Goal: Task Accomplishment & Management: Use online tool/utility

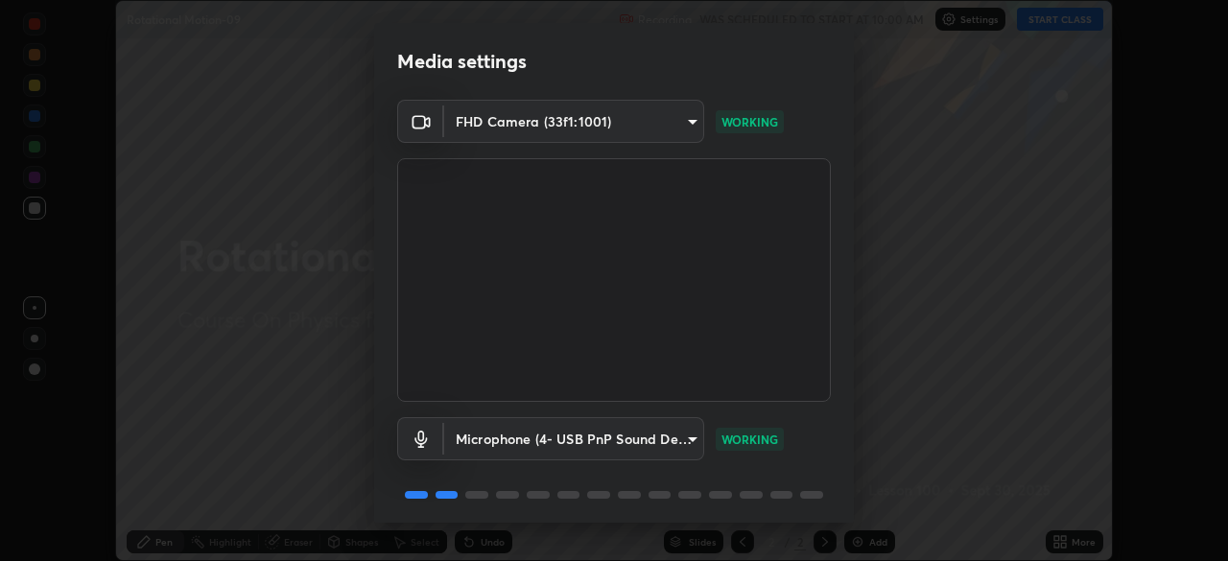
scroll to position [68, 0]
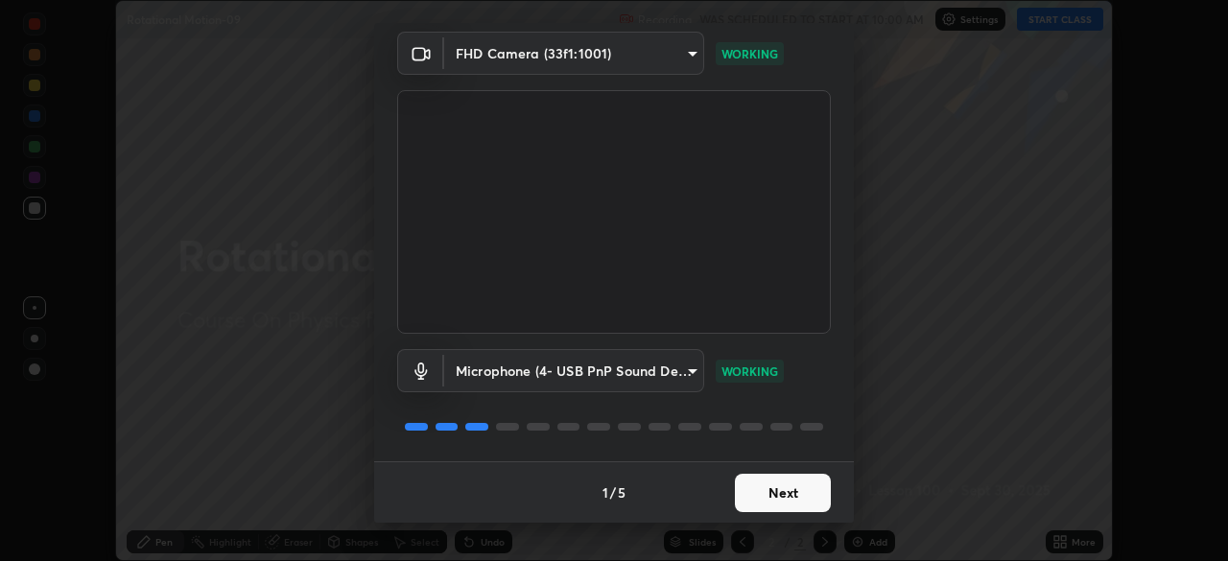
click at [800, 495] on button "Next" at bounding box center [783, 493] width 96 height 38
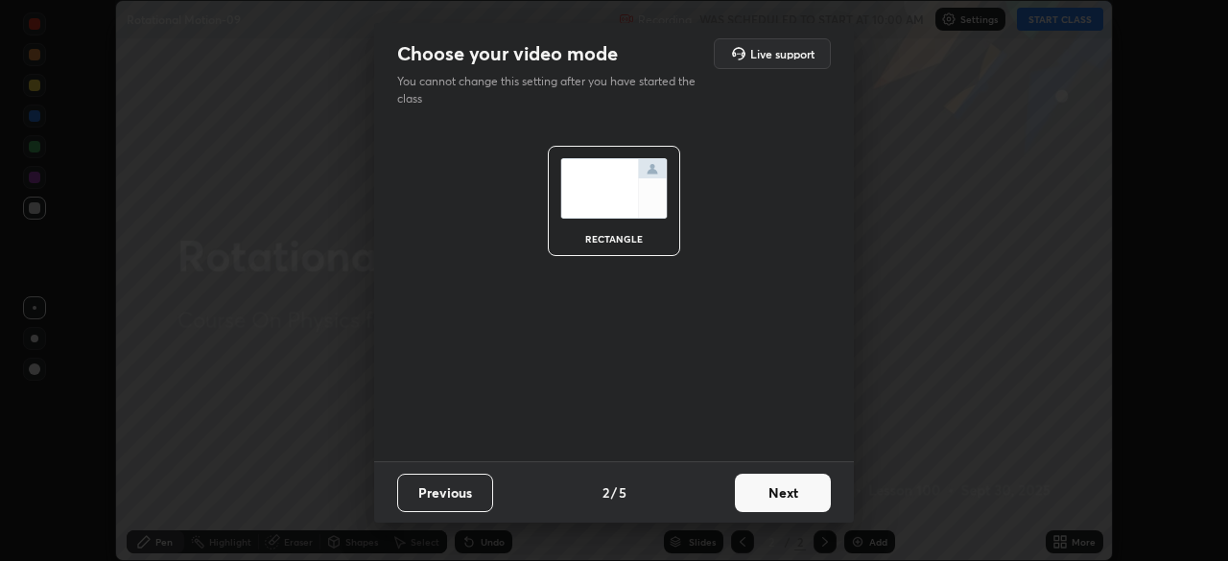
scroll to position [0, 0]
click at [799, 503] on button "Next" at bounding box center [783, 493] width 96 height 38
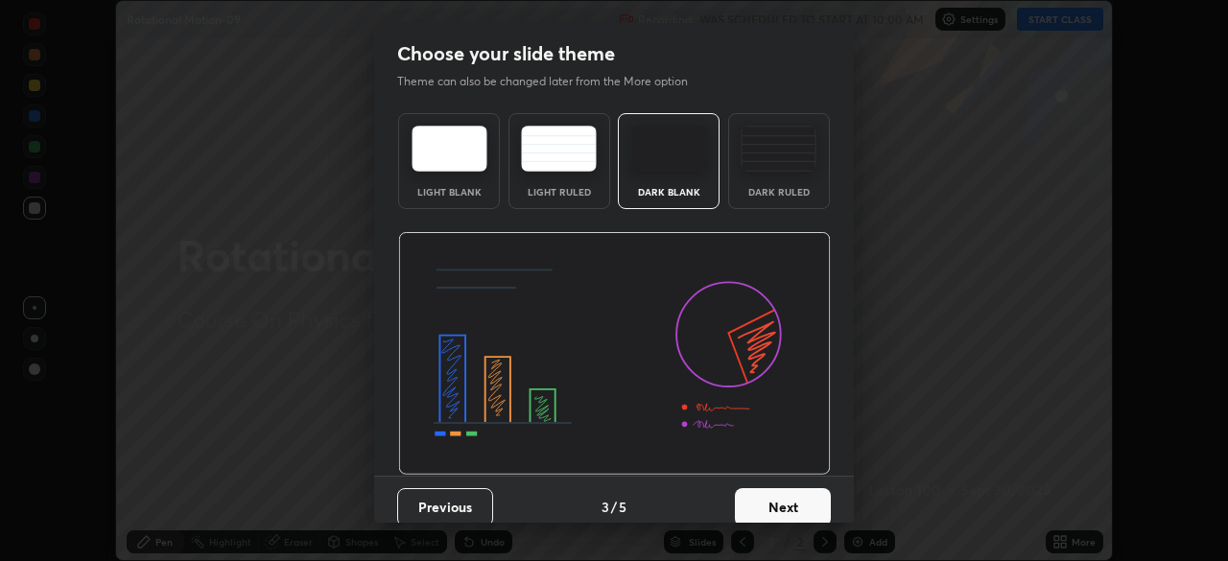
click at [802, 498] on button "Next" at bounding box center [783, 507] width 96 height 38
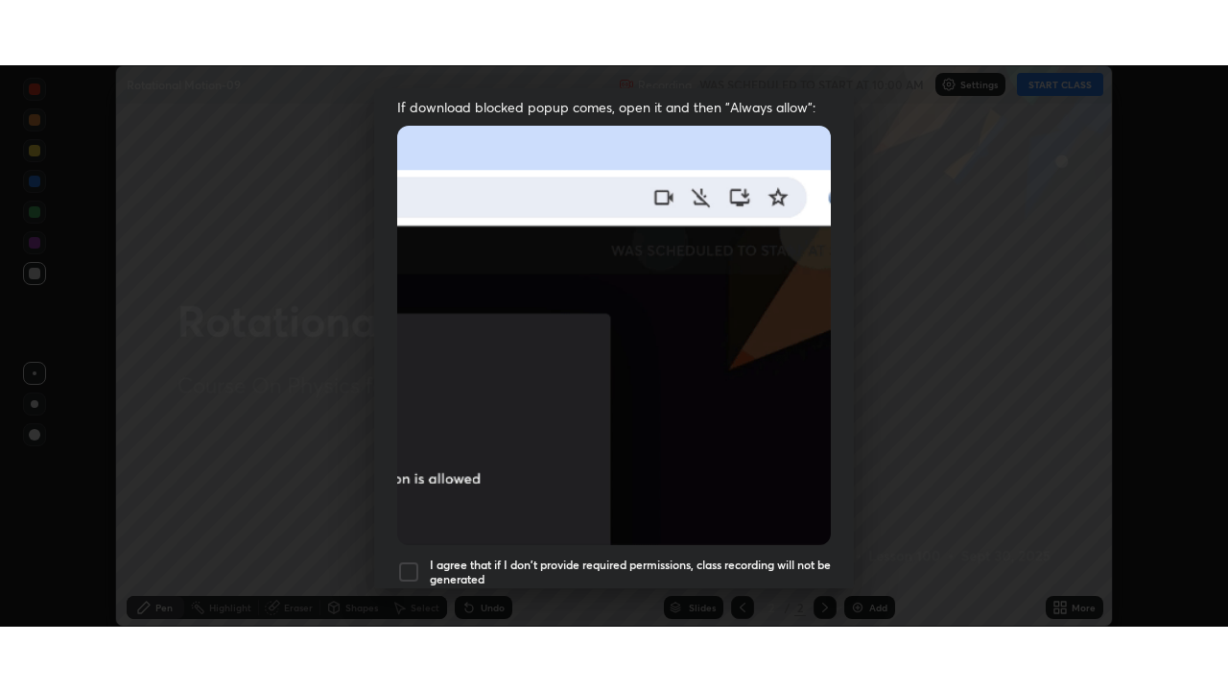
scroll to position [460, 0]
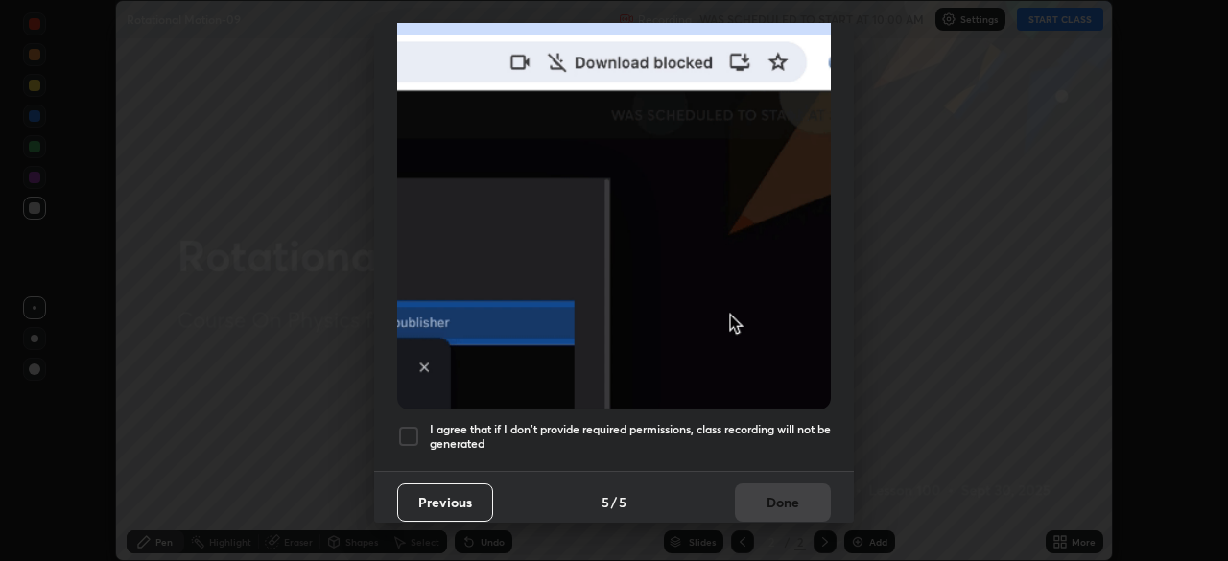
click at [751, 422] on h5 "I agree that if I don't provide required permissions, class recording will not …" at bounding box center [630, 437] width 401 height 30
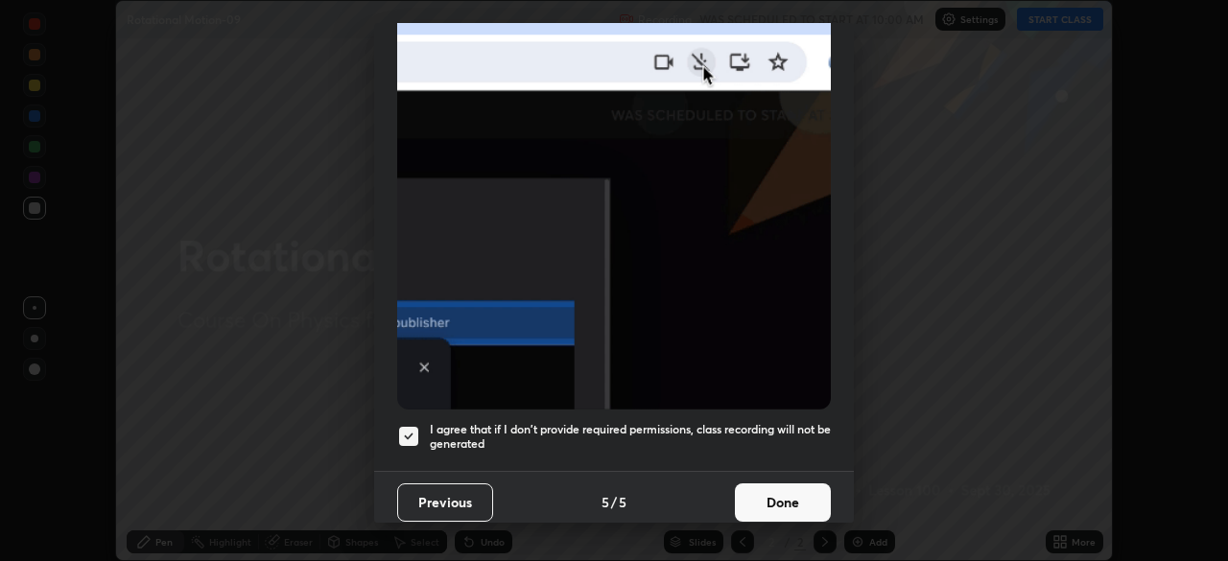
click at [797, 511] on button "Done" at bounding box center [783, 503] width 96 height 38
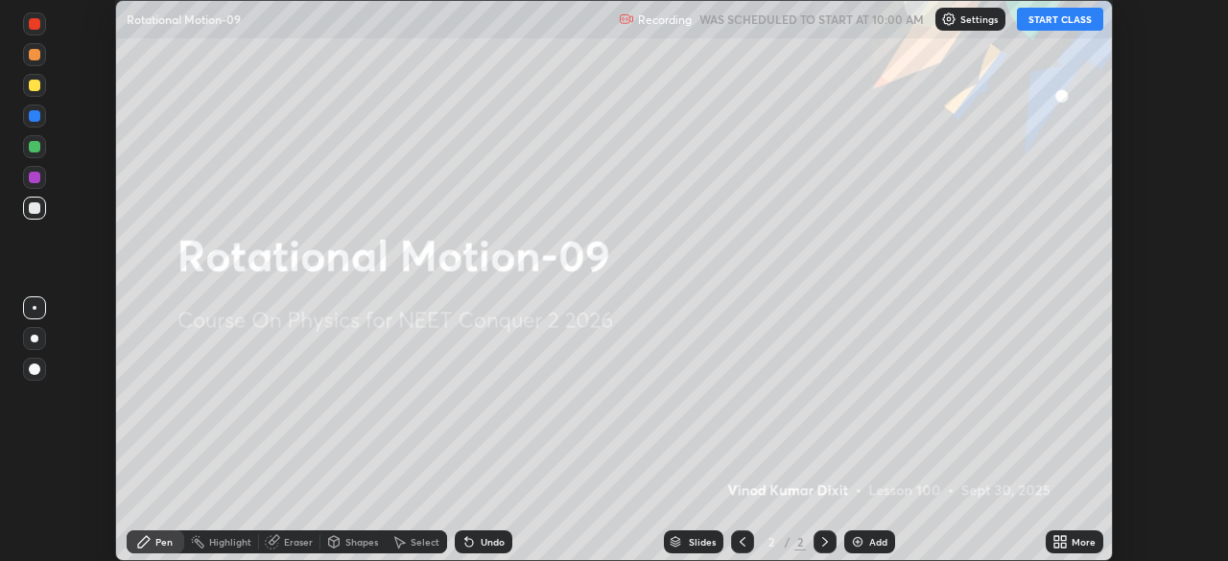
click at [1064, 25] on button "START CLASS" at bounding box center [1060, 19] width 86 height 23
click at [1060, 539] on icon at bounding box center [1059, 541] width 15 height 15
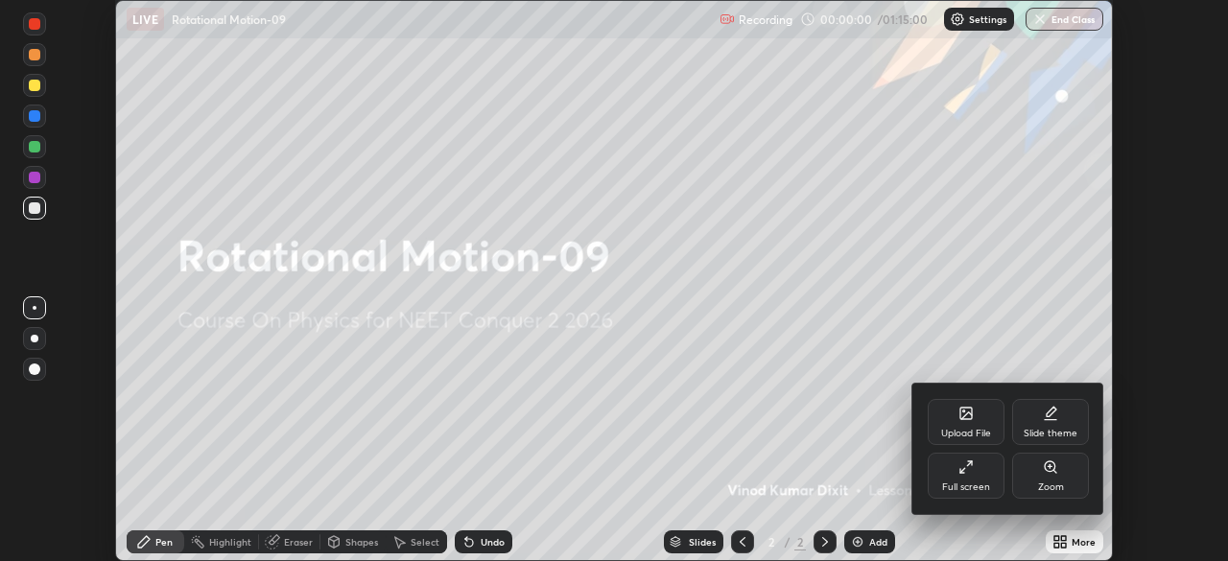
click at [980, 477] on div "Full screen" at bounding box center [966, 476] width 77 height 46
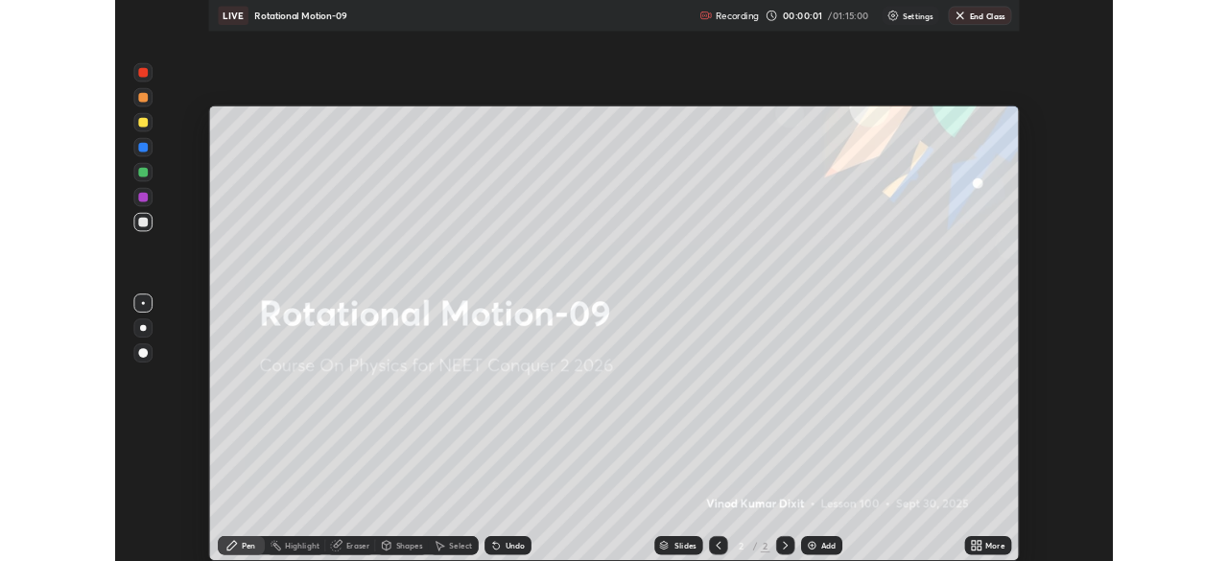
scroll to position [691, 1228]
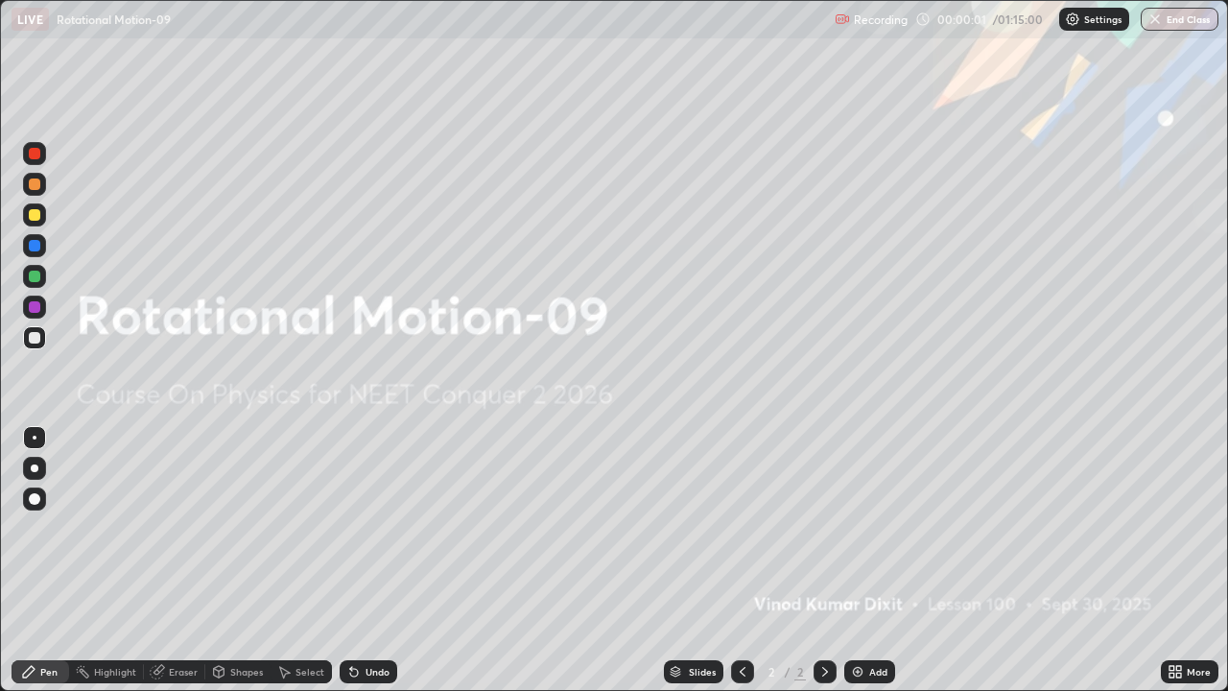
click at [881, 560] on div "Add" at bounding box center [878, 672] width 18 height 10
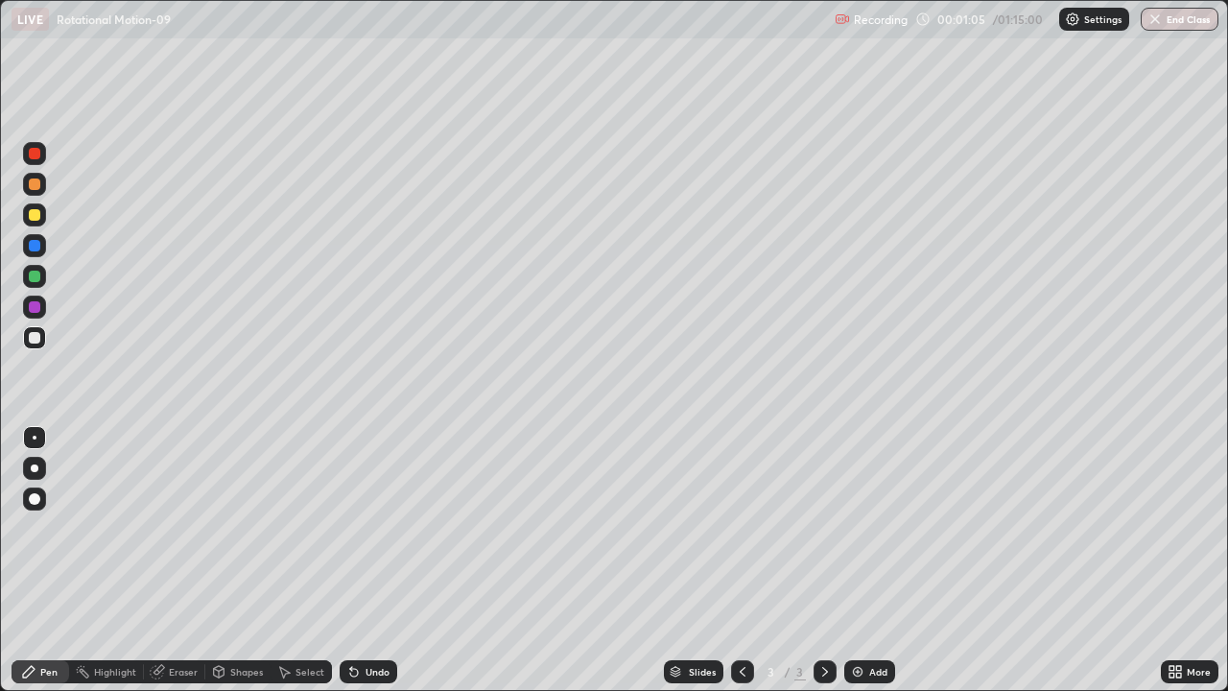
click at [35, 215] on div at bounding box center [35, 215] width 12 height 12
click at [195, 560] on div "Eraser" at bounding box center [183, 672] width 29 height 10
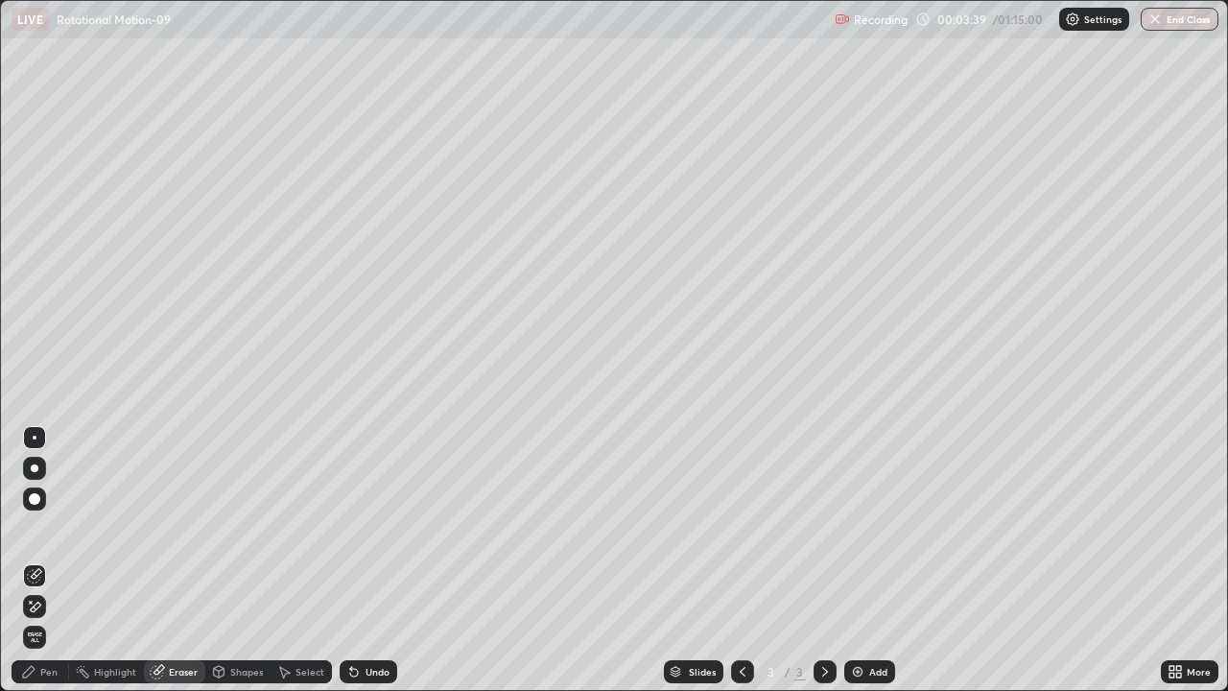
click at [52, 560] on div "Pen" at bounding box center [48, 672] width 17 height 10
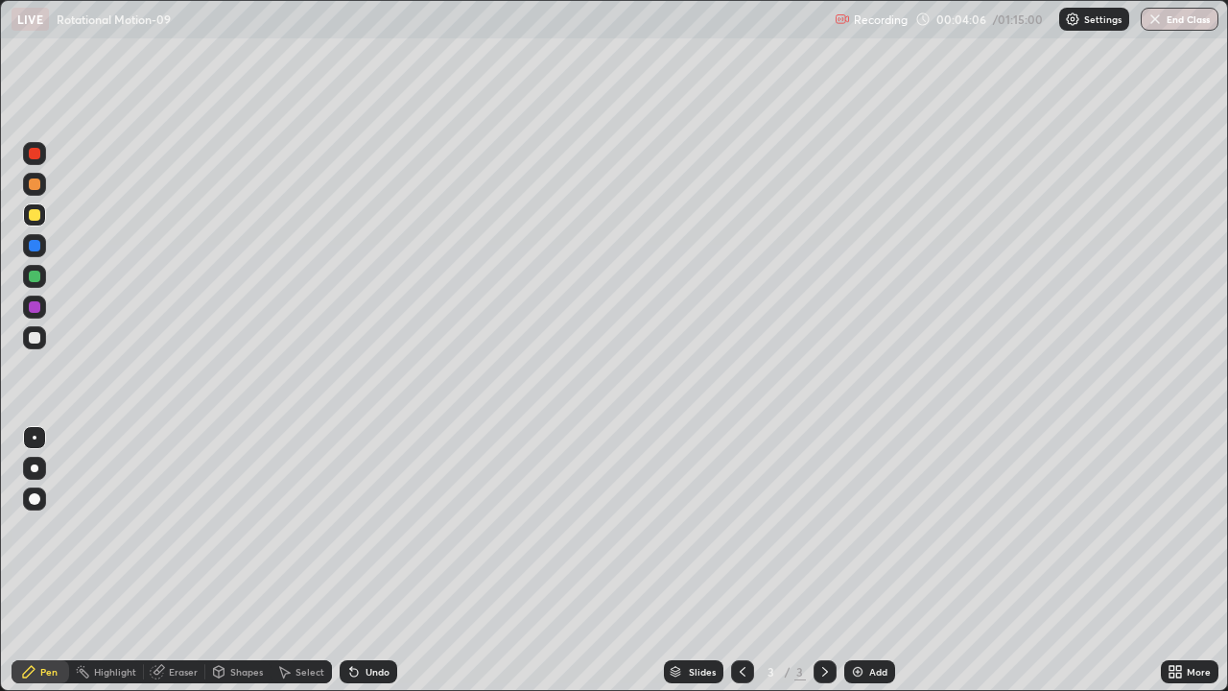
click at [866, 560] on div "Add" at bounding box center [869, 671] width 51 height 23
click at [248, 560] on div "Shapes" at bounding box center [246, 672] width 33 height 10
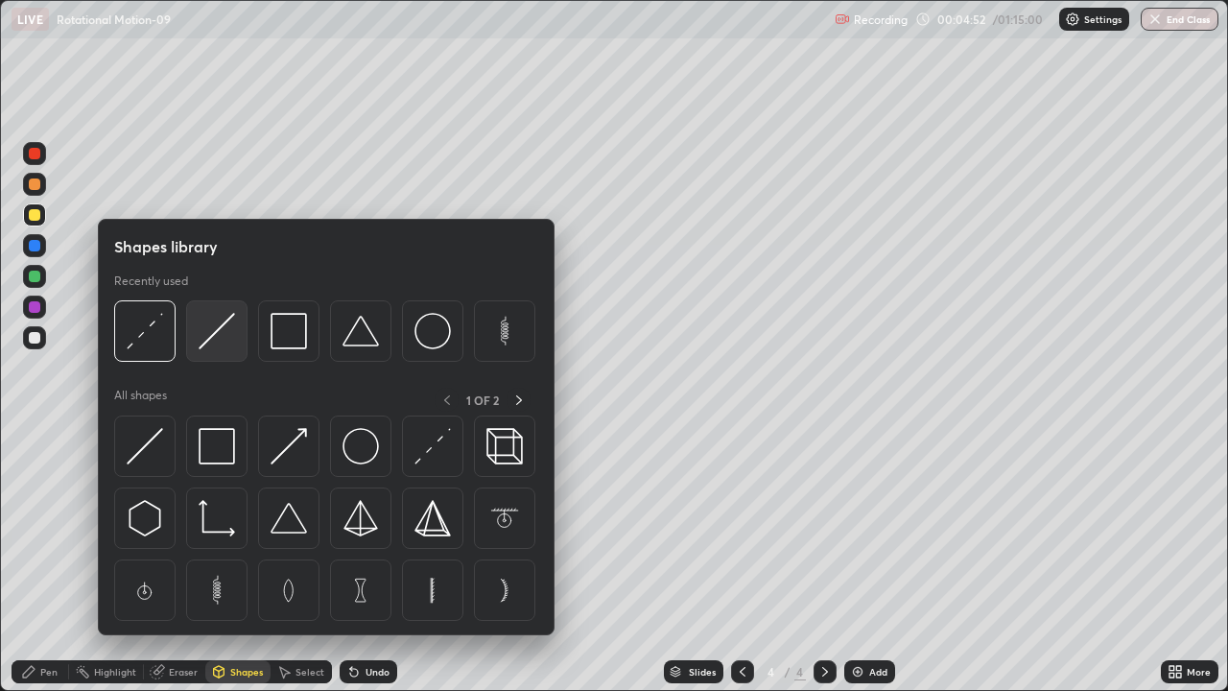
click at [228, 328] on img at bounding box center [217, 331] width 36 height 36
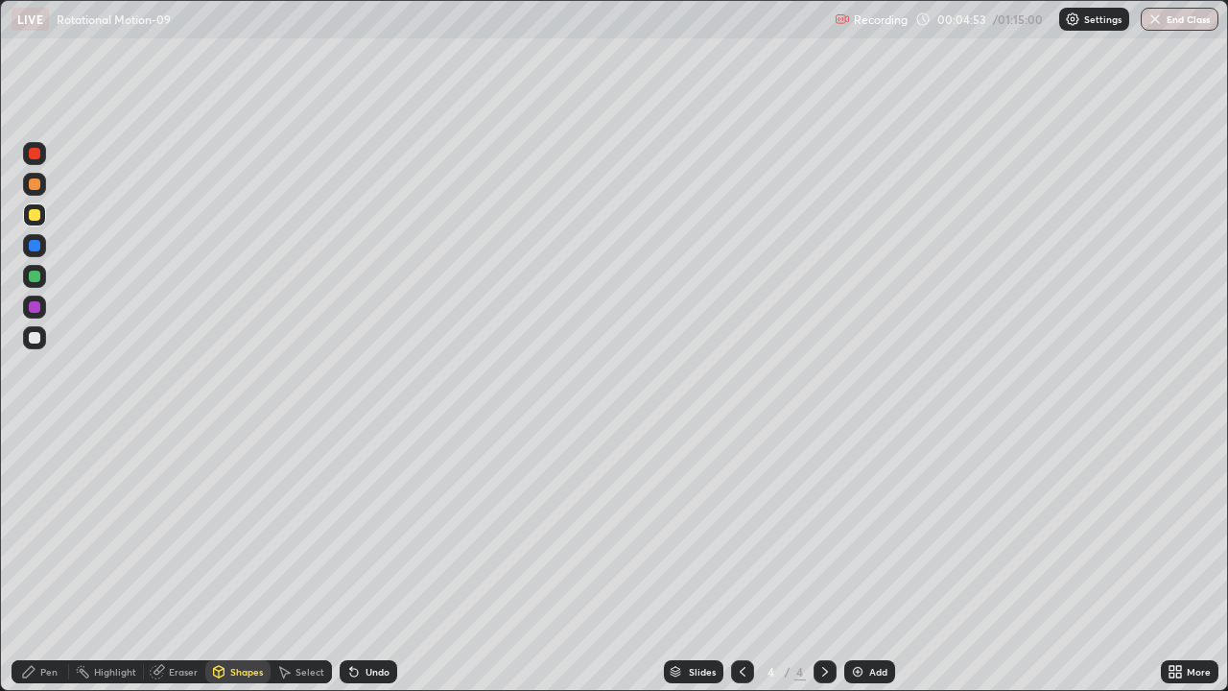
click at [38, 275] on div at bounding box center [35, 277] width 12 height 12
click at [56, 560] on div "Pen" at bounding box center [48, 672] width 17 height 10
click at [247, 560] on div "Shapes" at bounding box center [246, 672] width 33 height 10
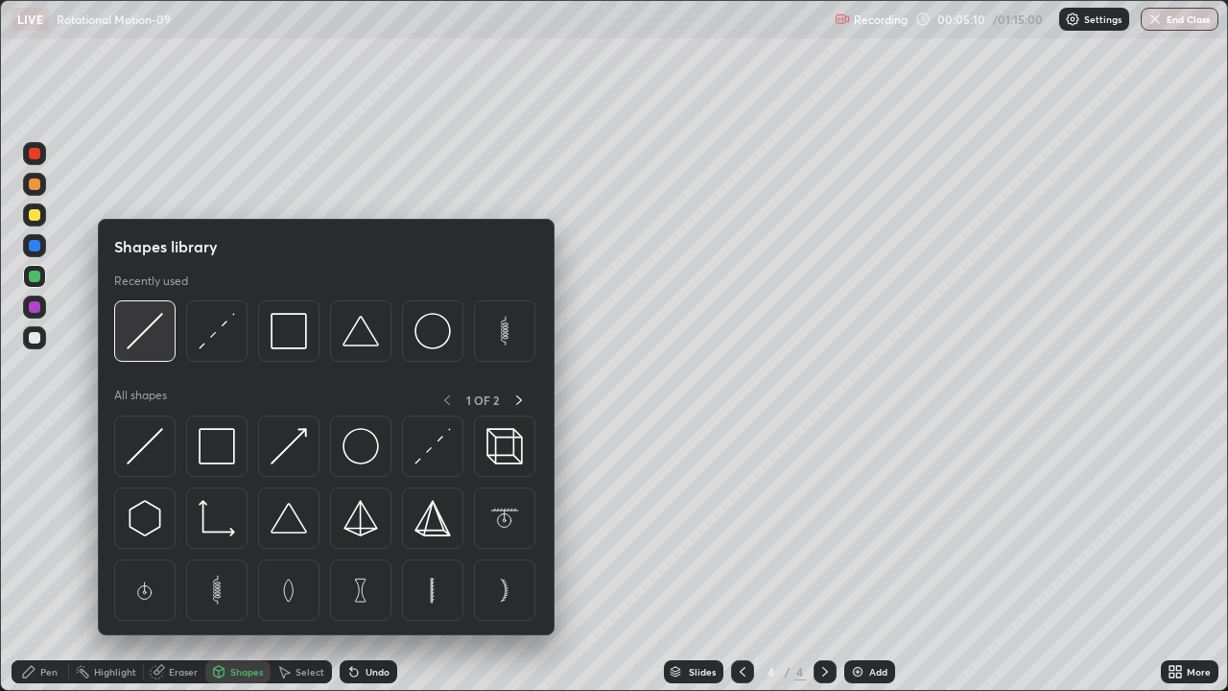
click at [159, 343] on img at bounding box center [145, 331] width 36 height 36
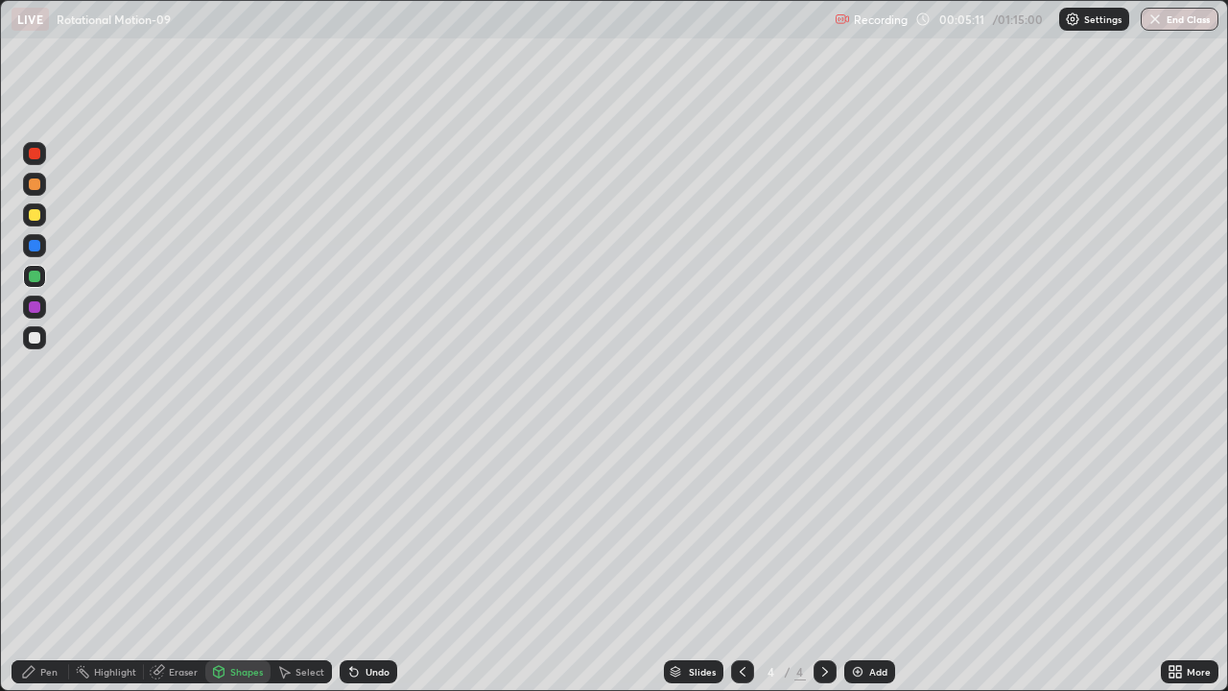
click at [43, 219] on div at bounding box center [34, 214] width 23 height 23
click at [51, 560] on div "Pen" at bounding box center [48, 672] width 17 height 10
click at [253, 560] on div "Shapes" at bounding box center [246, 672] width 33 height 10
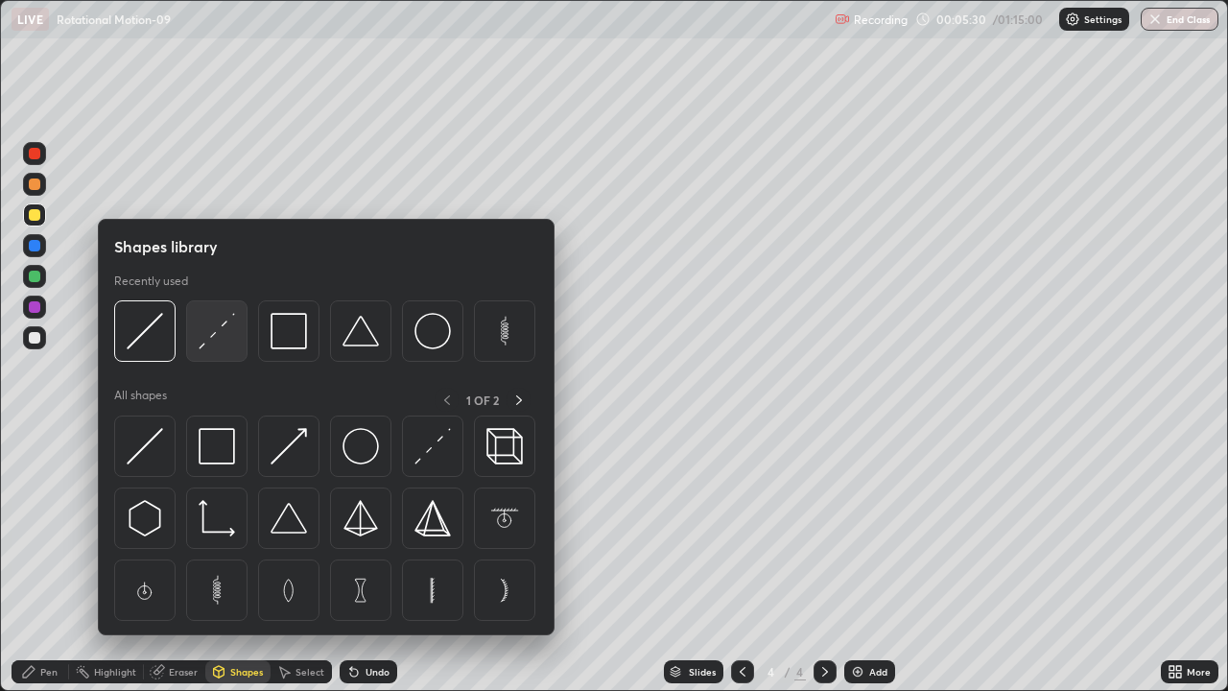
click at [227, 345] on img at bounding box center [217, 331] width 36 height 36
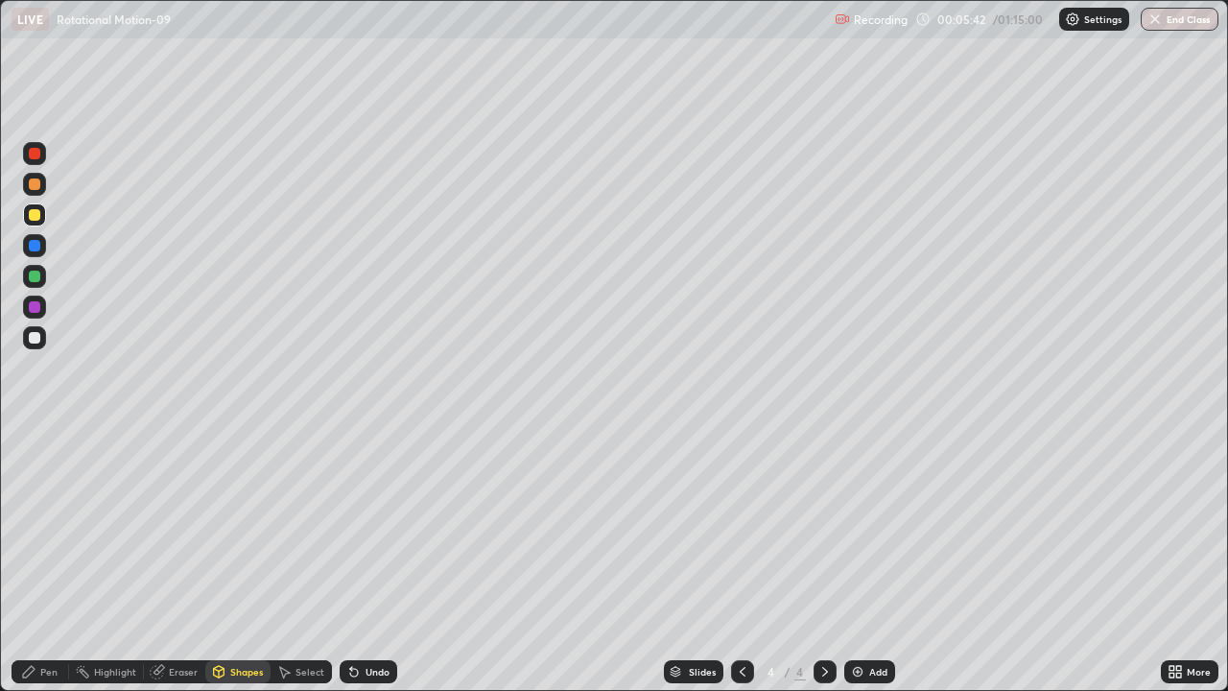
click at [54, 560] on div "Pen" at bounding box center [48, 672] width 17 height 10
click at [871, 560] on div "Add" at bounding box center [878, 672] width 18 height 10
click at [253, 560] on div "Shapes" at bounding box center [246, 672] width 33 height 10
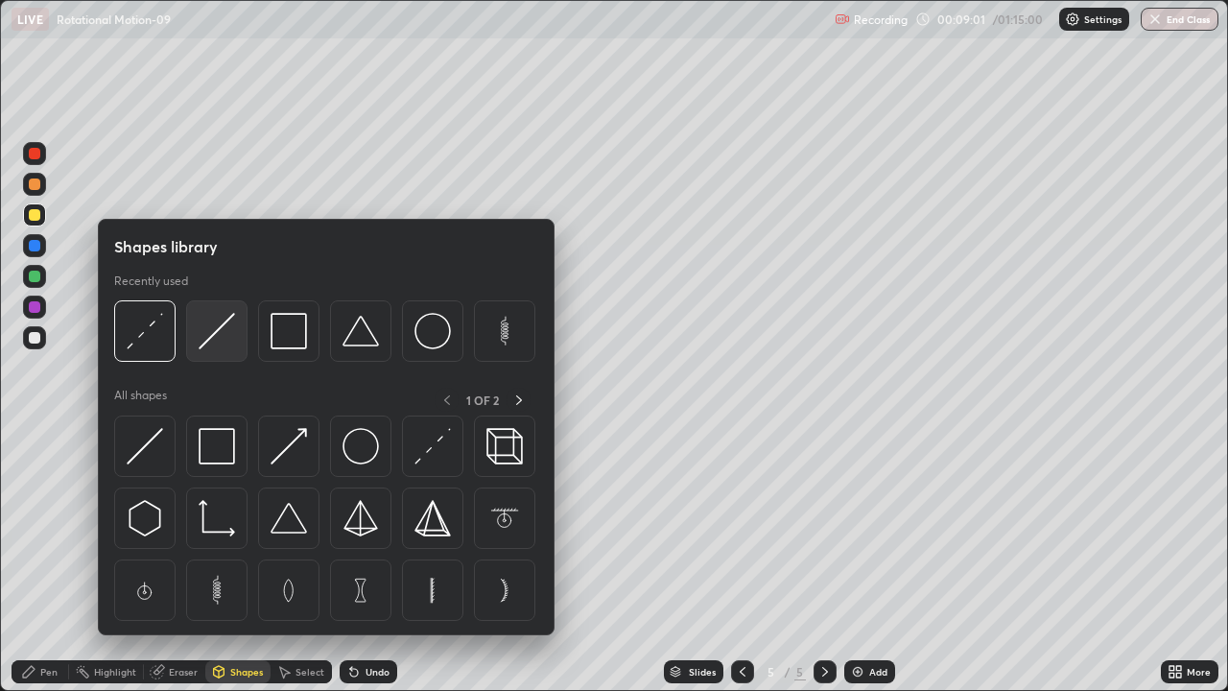
click at [225, 338] on img at bounding box center [217, 331] width 36 height 36
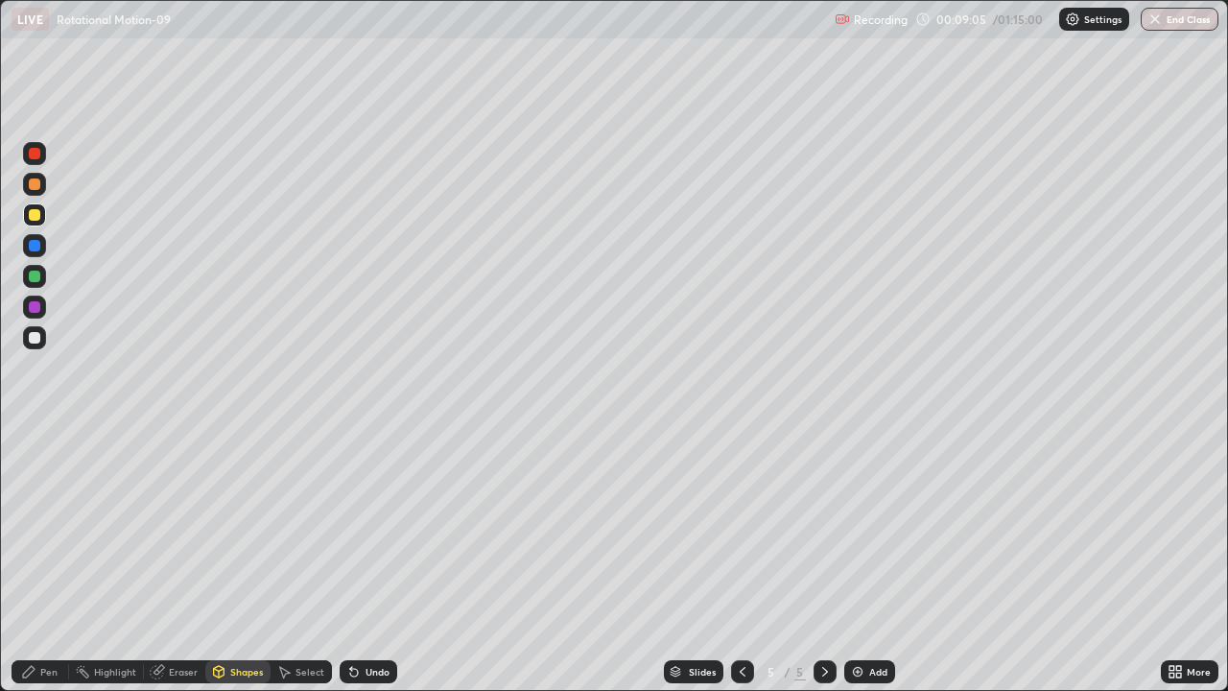
click at [39, 280] on div at bounding box center [35, 277] width 12 height 12
click at [32, 560] on icon at bounding box center [29, 672] width 12 height 12
click at [889, 560] on div "Add" at bounding box center [869, 671] width 51 height 23
click at [35, 216] on div at bounding box center [35, 215] width 12 height 12
click at [177, 560] on div "Eraser" at bounding box center [183, 672] width 29 height 10
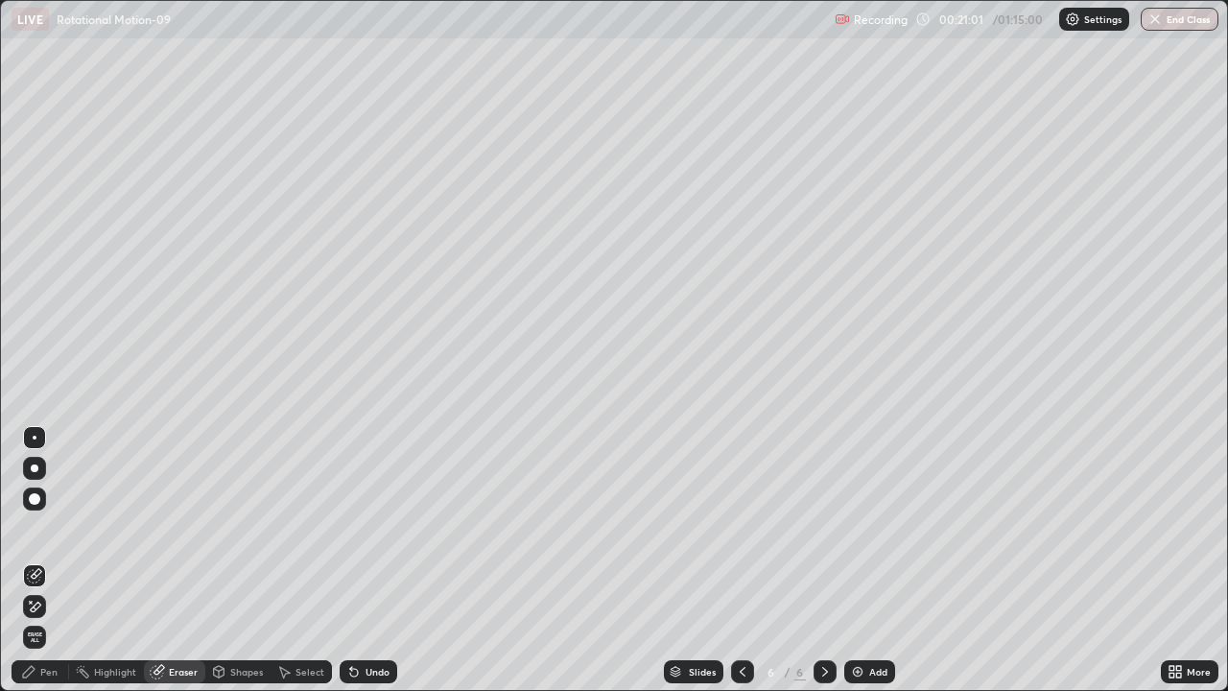
click at [48, 560] on div "Pen" at bounding box center [41, 671] width 58 height 23
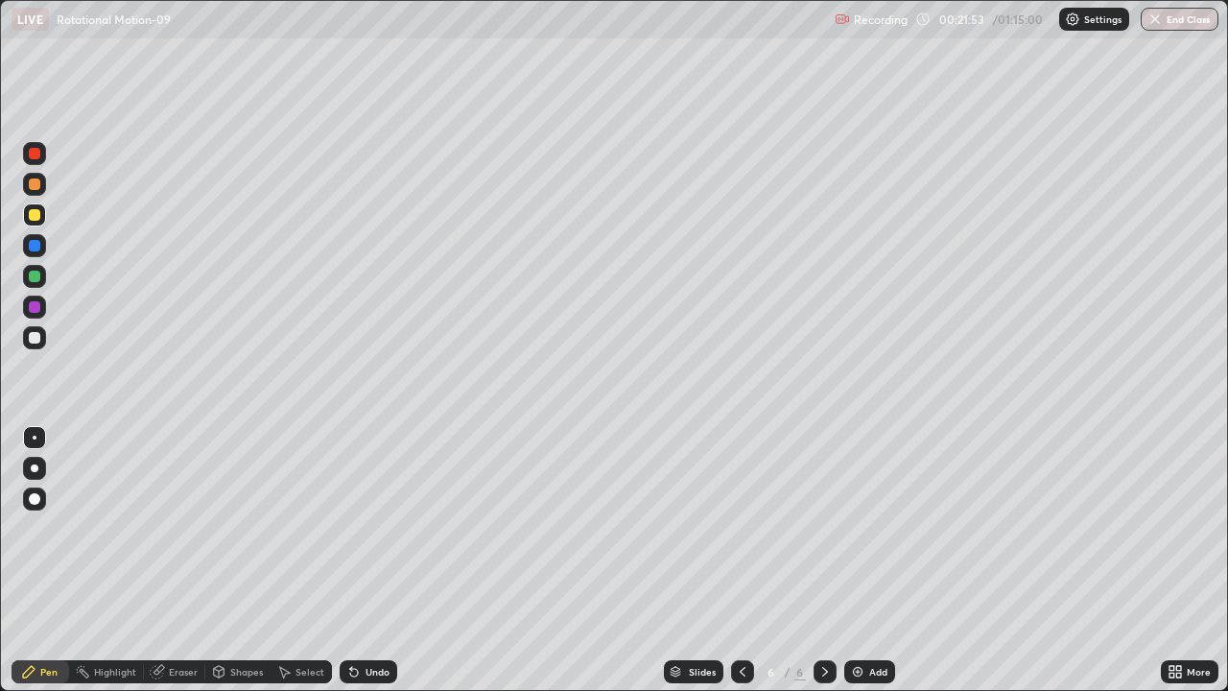
click at [255, 560] on div "Shapes" at bounding box center [237, 671] width 65 height 23
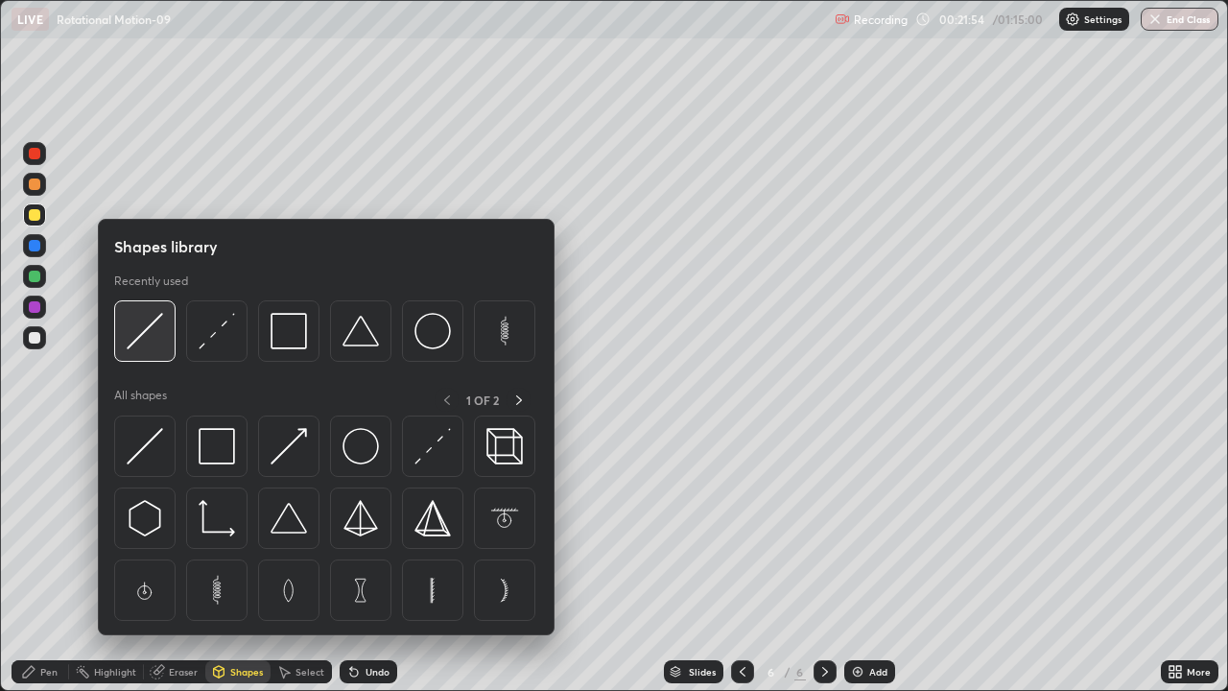
click at [163, 343] on img at bounding box center [145, 331] width 36 height 36
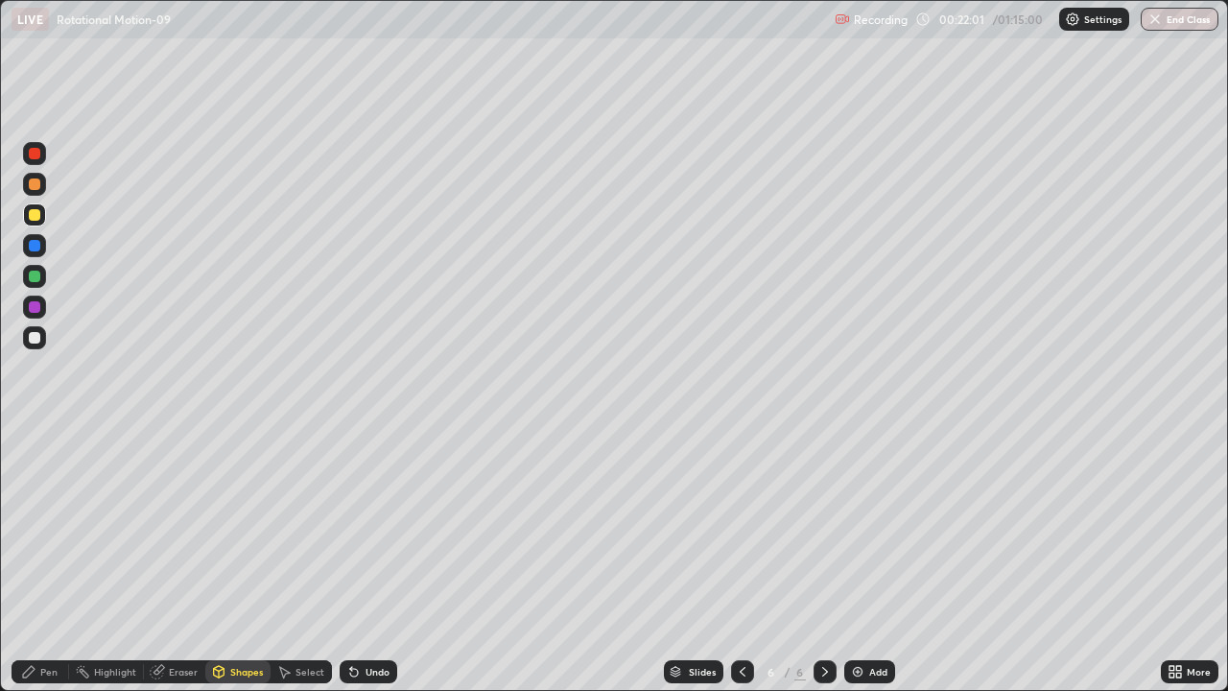
click at [38, 280] on div at bounding box center [35, 277] width 12 height 12
click at [51, 560] on div "Pen" at bounding box center [41, 671] width 58 height 23
click at [181, 560] on div "Eraser" at bounding box center [183, 672] width 29 height 10
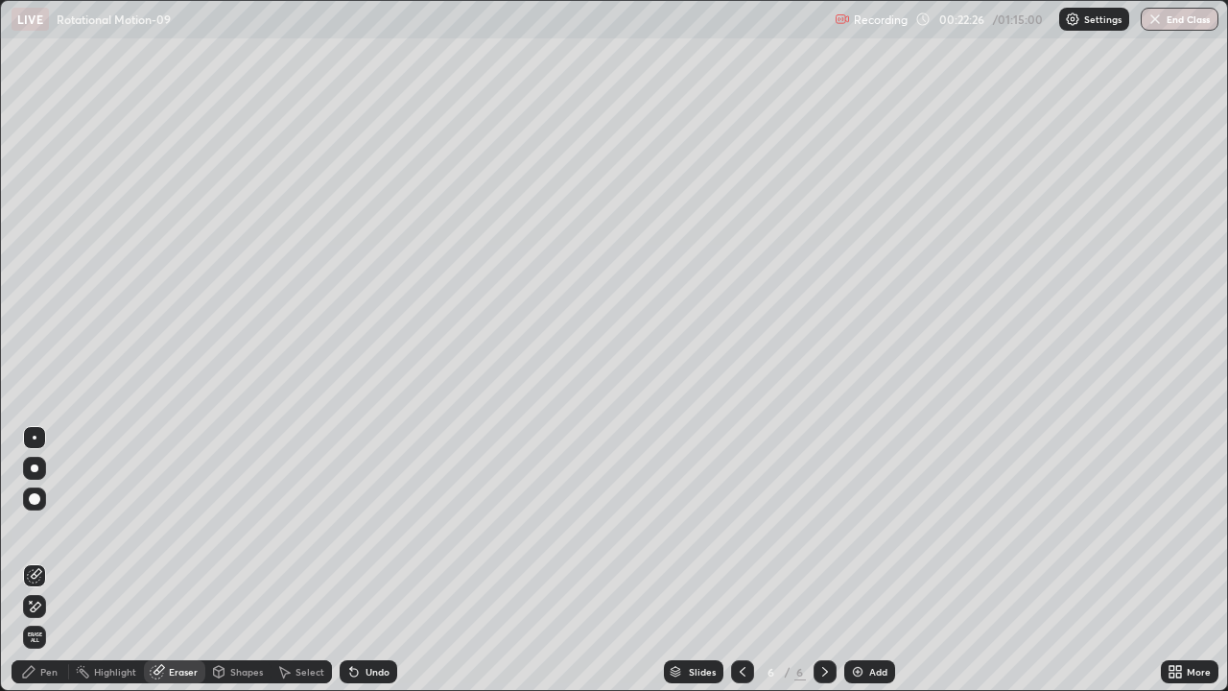
click at [44, 560] on div "Pen" at bounding box center [41, 671] width 58 height 23
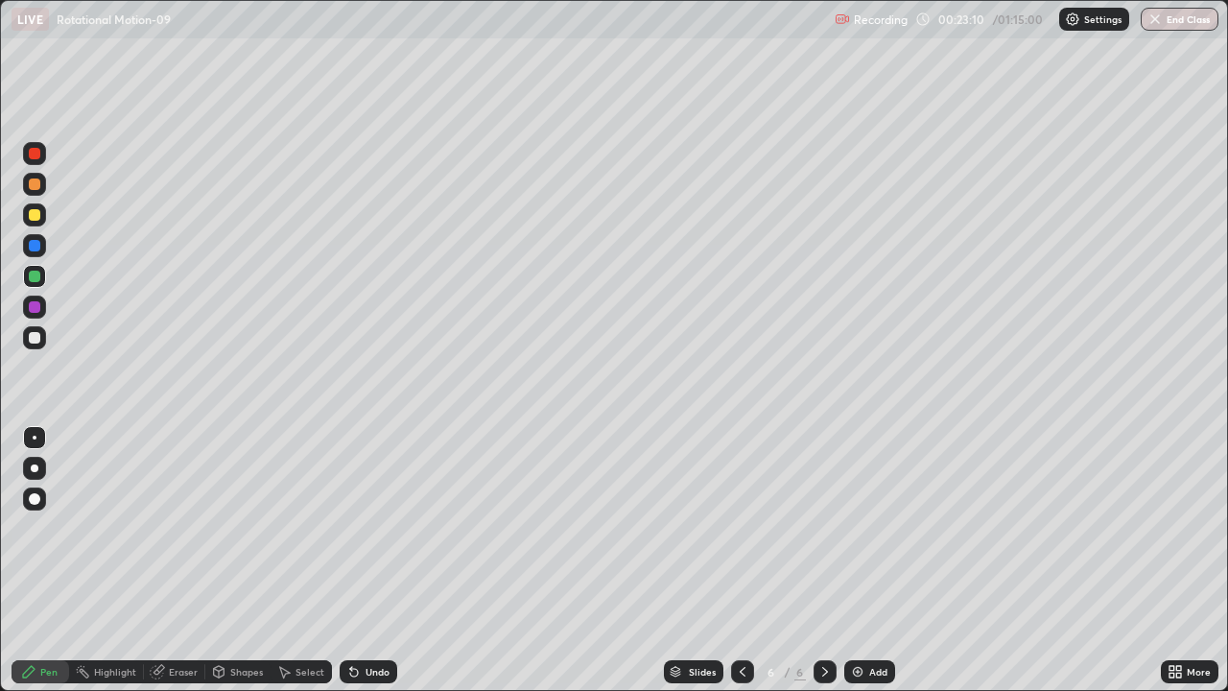
click at [256, 560] on div "Shapes" at bounding box center [246, 672] width 33 height 10
click at [53, 560] on div "Pen" at bounding box center [48, 672] width 17 height 10
click at [870, 560] on div "Add" at bounding box center [878, 672] width 18 height 10
click at [35, 216] on div at bounding box center [35, 215] width 12 height 12
click at [740, 560] on icon at bounding box center [742, 671] width 15 height 15
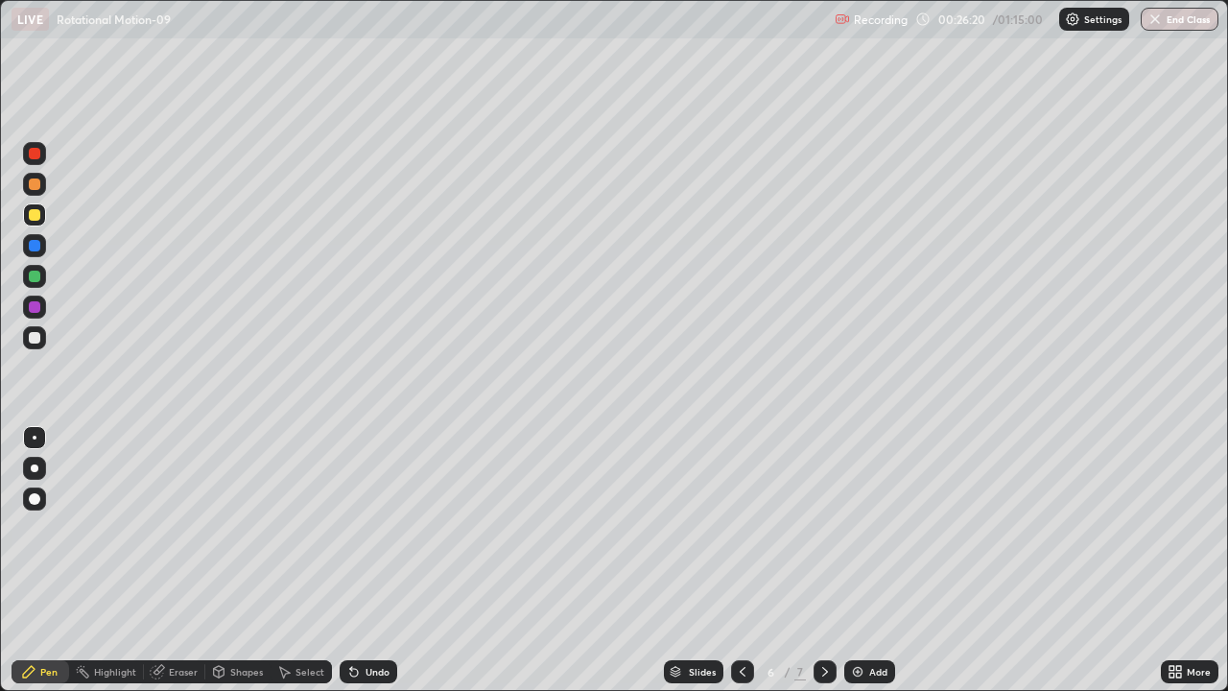
click at [40, 346] on div at bounding box center [34, 337] width 23 height 23
click at [826, 560] on icon at bounding box center [824, 671] width 15 height 15
click at [247, 560] on div "Shapes" at bounding box center [237, 671] width 65 height 23
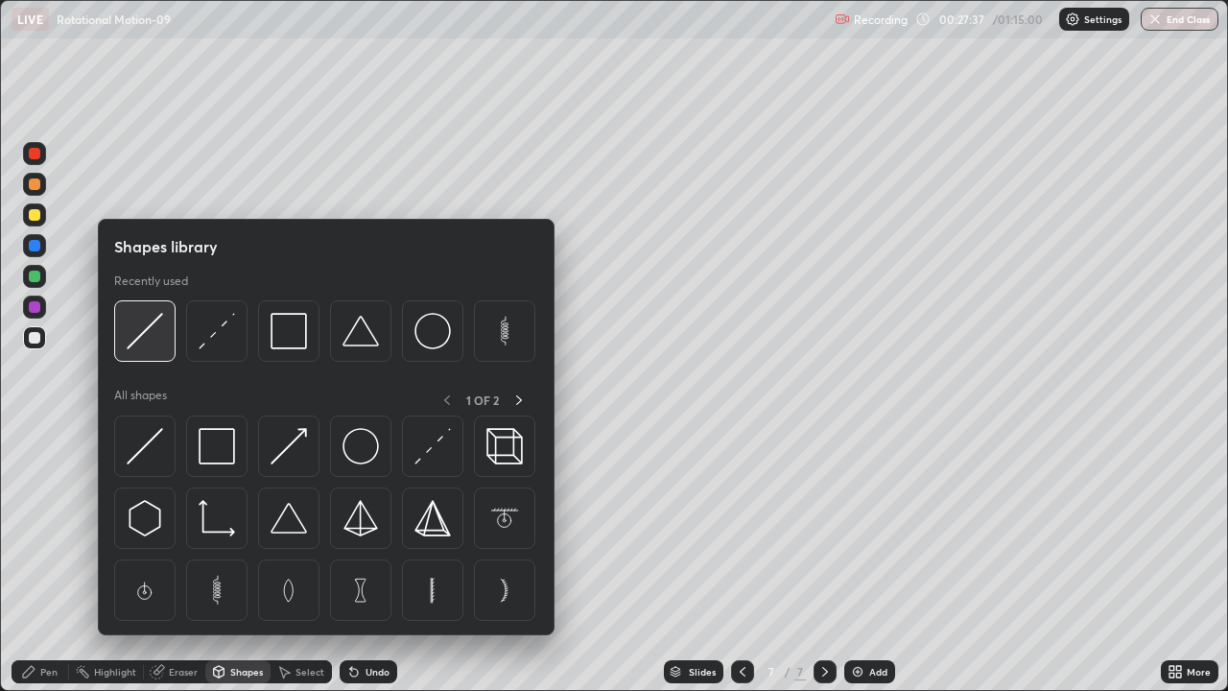
click at [163, 340] on div at bounding box center [144, 330] width 61 height 61
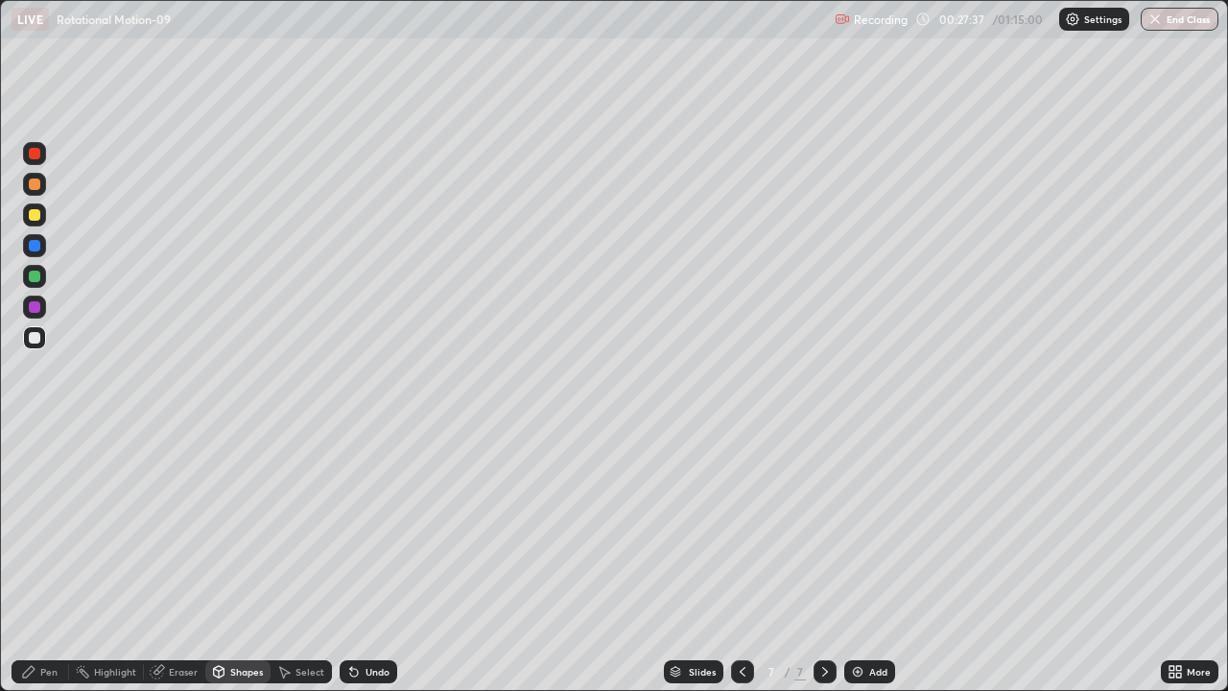
click at [44, 278] on div at bounding box center [34, 276] width 23 height 23
click at [40, 346] on div at bounding box center [34, 337] width 23 height 23
click at [60, 560] on div "Pen" at bounding box center [41, 671] width 58 height 23
click at [44, 313] on div at bounding box center [34, 306] width 23 height 23
click at [35, 216] on div at bounding box center [35, 215] width 12 height 12
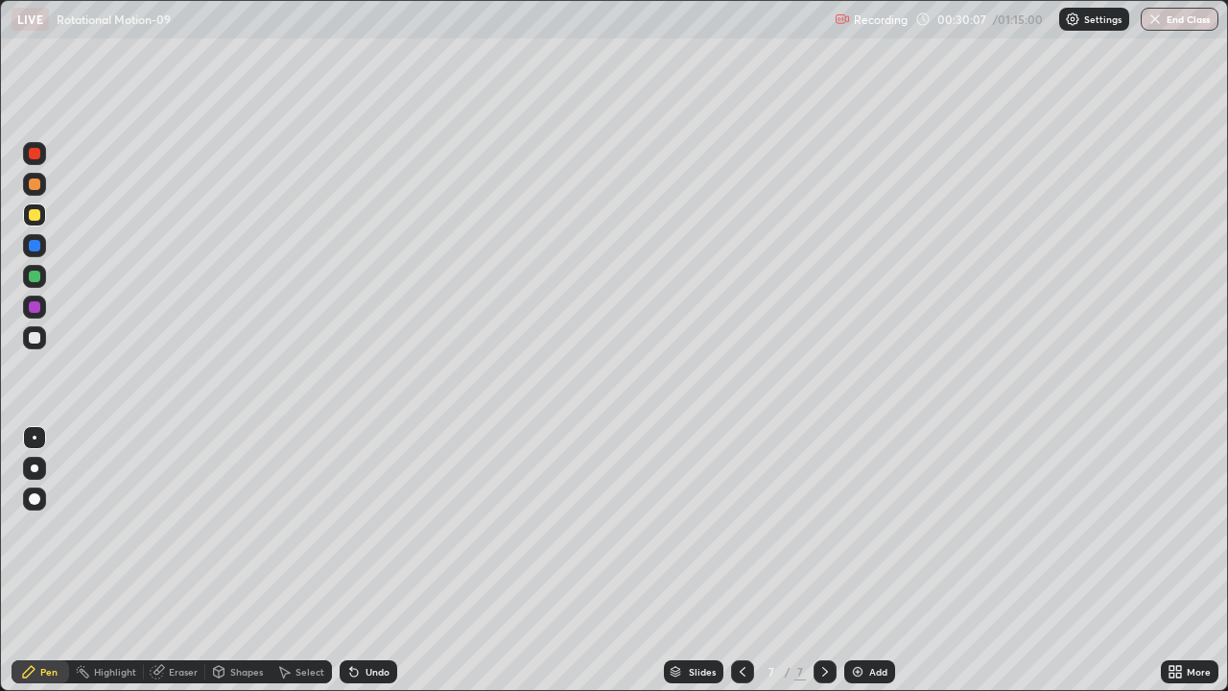
click at [876, 560] on div "Add" at bounding box center [878, 672] width 18 height 10
click at [251, 560] on div "Shapes" at bounding box center [246, 672] width 33 height 10
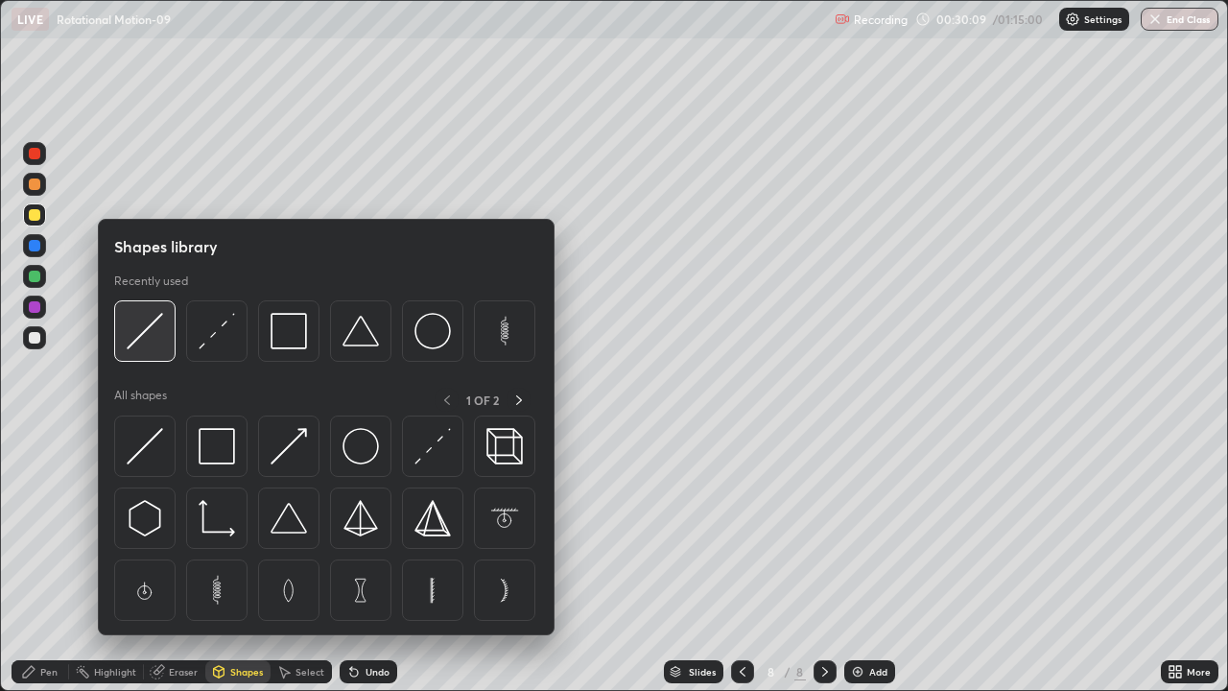
click at [164, 338] on div at bounding box center [144, 330] width 61 height 61
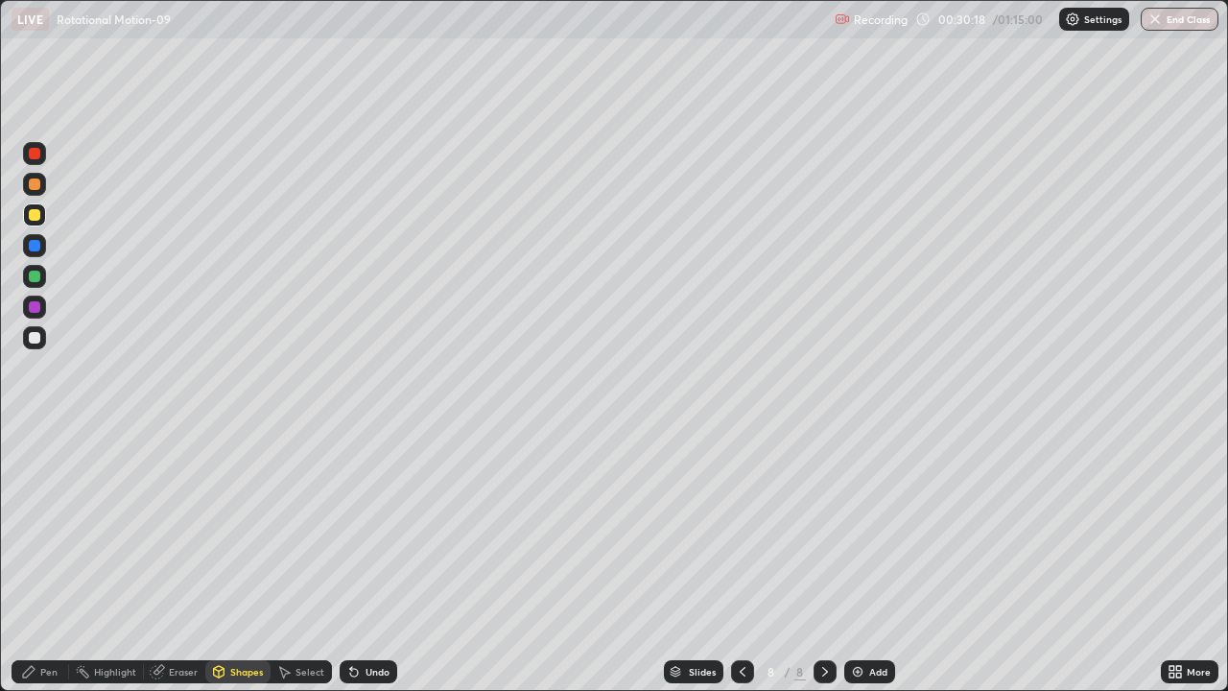
click at [53, 560] on div "Pen" at bounding box center [48, 672] width 17 height 10
click at [35, 342] on div at bounding box center [35, 338] width 12 height 12
click at [38, 218] on div at bounding box center [35, 215] width 12 height 12
click at [863, 560] on div "Add" at bounding box center [869, 671] width 51 height 23
click at [185, 560] on div "Eraser" at bounding box center [183, 672] width 29 height 10
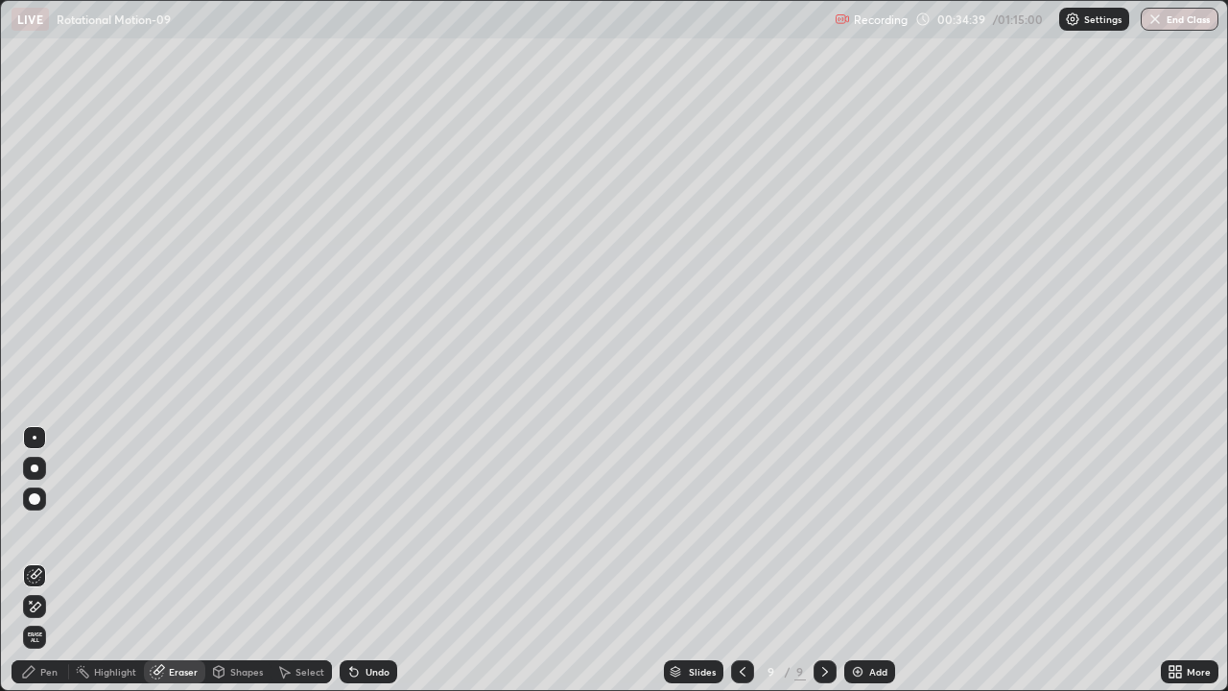
click at [56, 560] on div "Pen" at bounding box center [48, 672] width 17 height 10
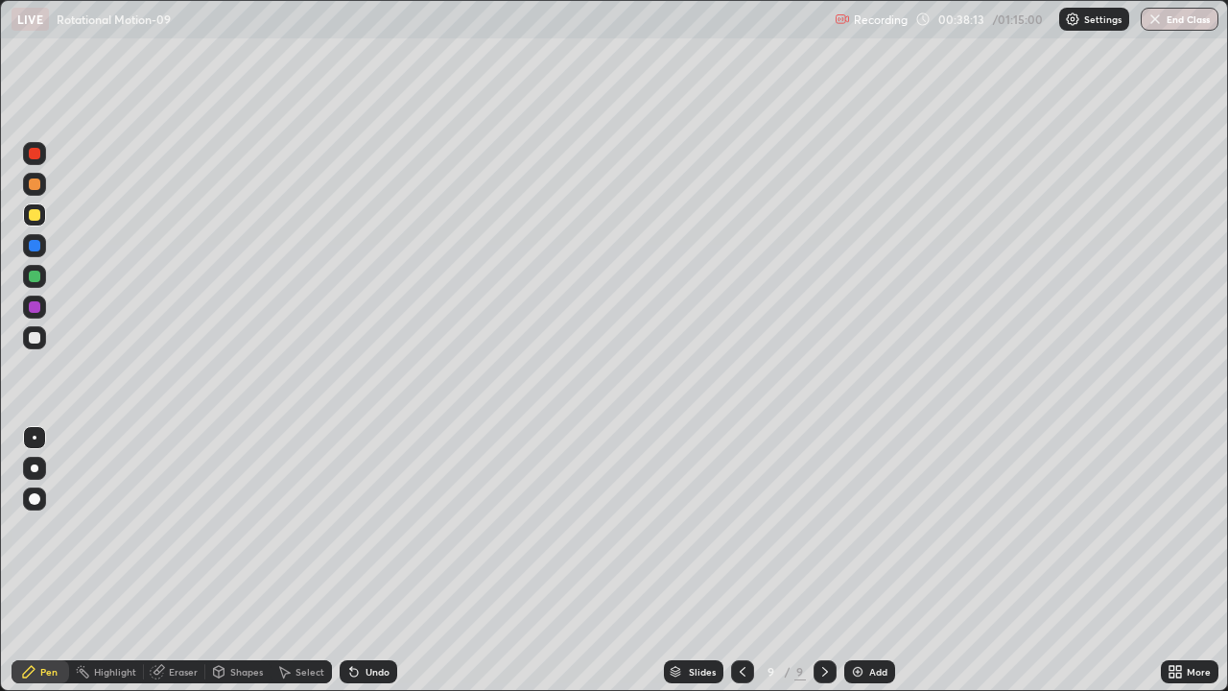
click at [39, 281] on div at bounding box center [34, 276] width 23 height 23
click at [873, 560] on div "Add" at bounding box center [878, 672] width 18 height 10
click at [884, 560] on div "Add" at bounding box center [878, 672] width 18 height 10
click at [44, 220] on div at bounding box center [34, 214] width 23 height 23
click at [241, 560] on div "Shapes" at bounding box center [246, 672] width 33 height 10
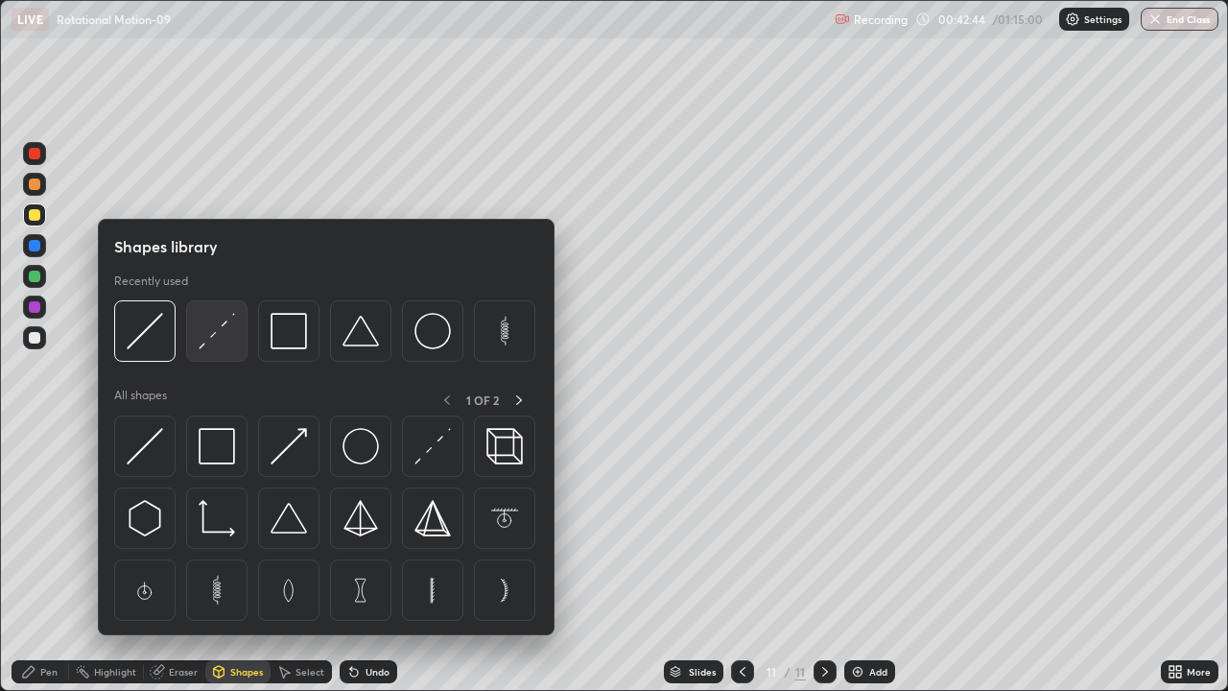
click at [226, 335] on img at bounding box center [217, 331] width 36 height 36
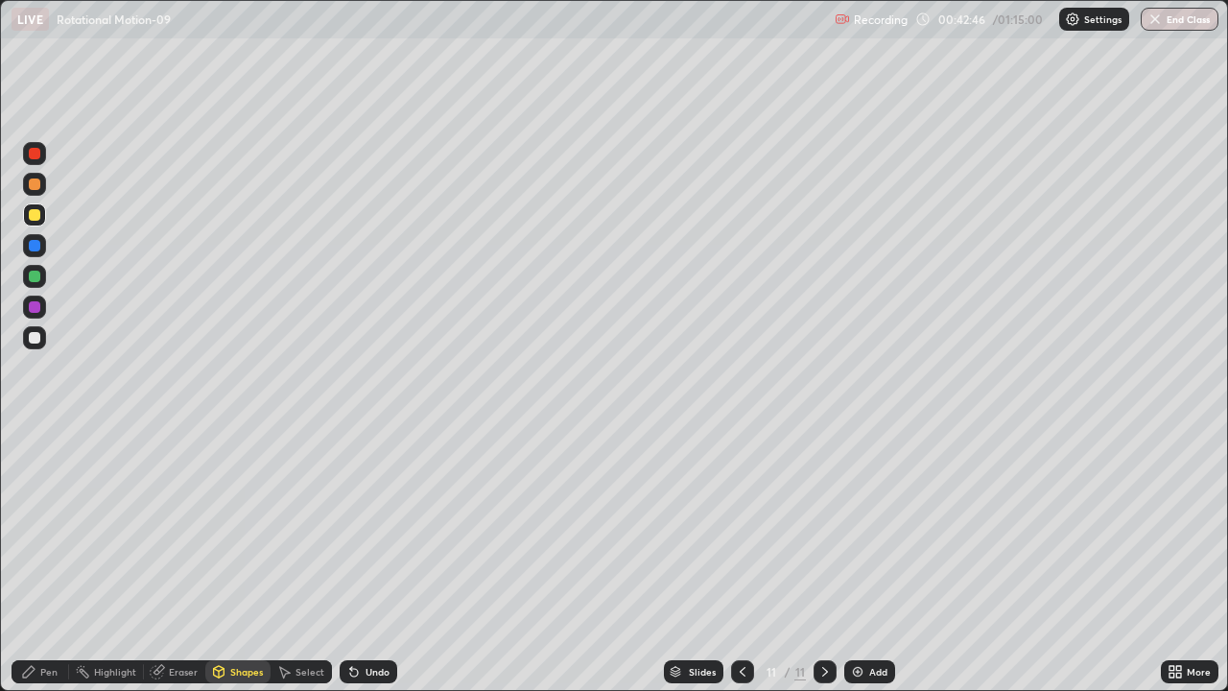
click at [46, 560] on div "Pen" at bounding box center [41, 671] width 58 height 23
click at [37, 281] on div at bounding box center [34, 276] width 23 height 23
click at [40, 224] on div at bounding box center [34, 214] width 23 height 23
click at [869, 560] on div "Add" at bounding box center [878, 672] width 18 height 10
click at [875, 560] on div "Add" at bounding box center [878, 672] width 18 height 10
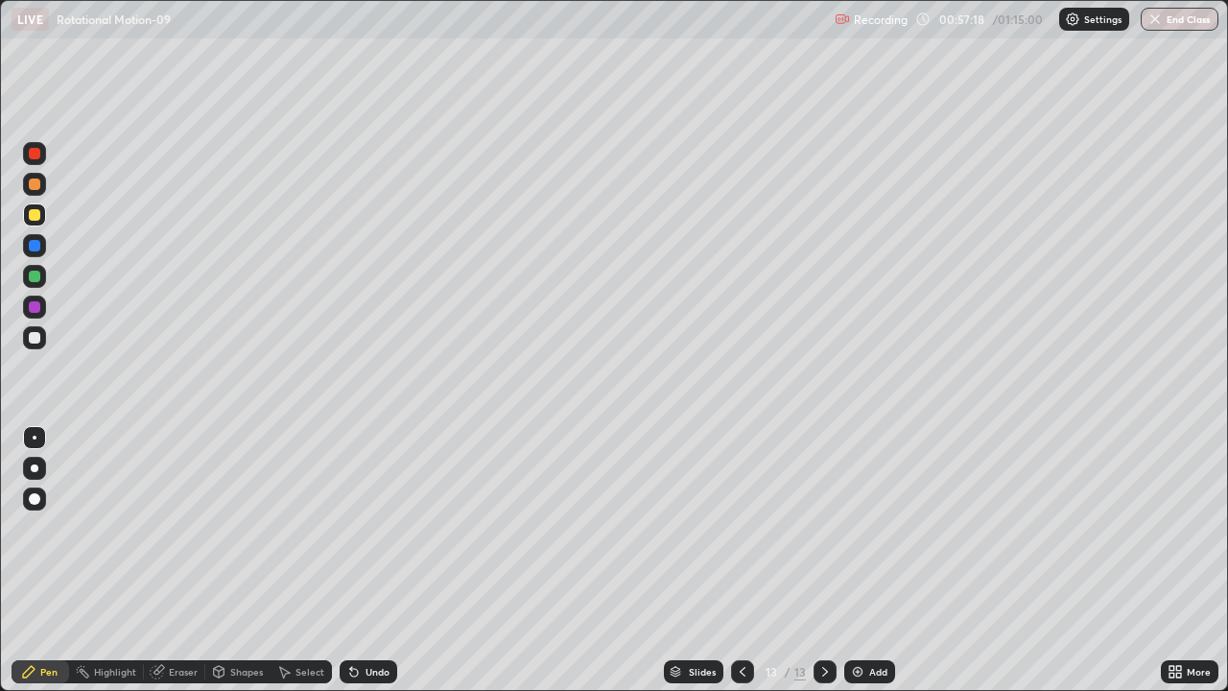
click at [859, 560] on img at bounding box center [857, 671] width 15 height 15
click at [38, 278] on div at bounding box center [35, 277] width 12 height 12
click at [181, 560] on div "Eraser" at bounding box center [174, 671] width 61 height 23
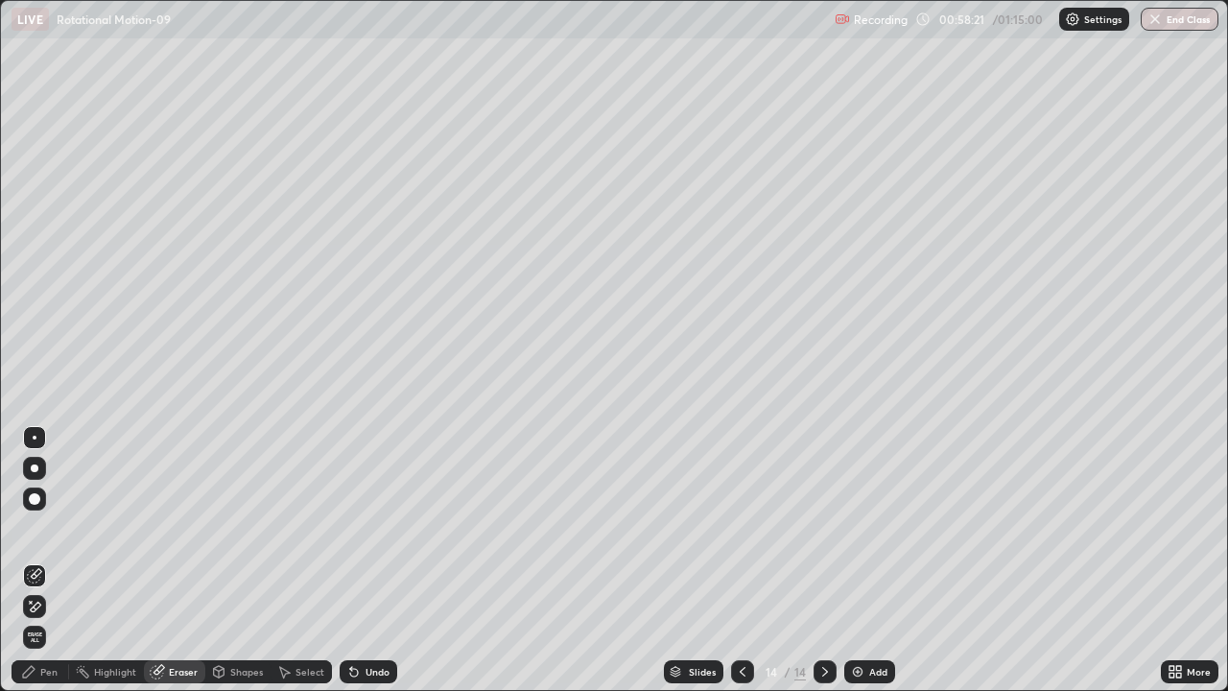
click at [57, 560] on div "Pen" at bounding box center [48, 672] width 17 height 10
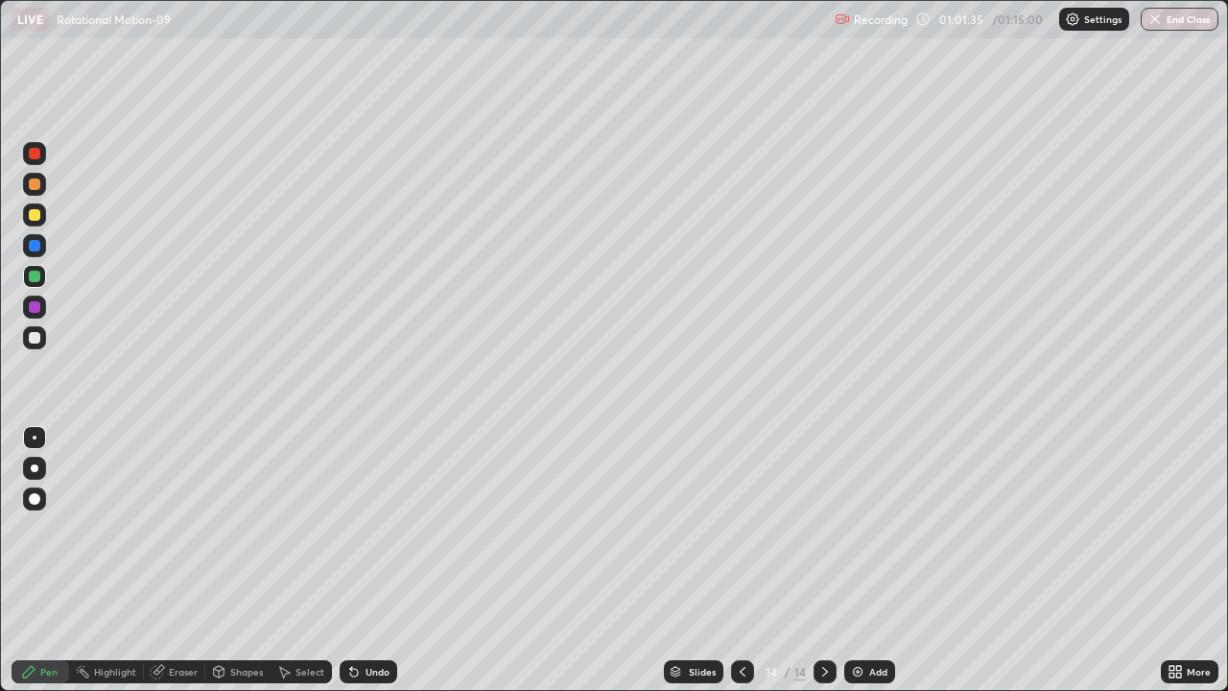
click at [44, 221] on div at bounding box center [34, 214] width 23 height 23
click at [881, 560] on div "Add" at bounding box center [869, 671] width 51 height 23
click at [254, 560] on div "Shapes" at bounding box center [237, 671] width 65 height 23
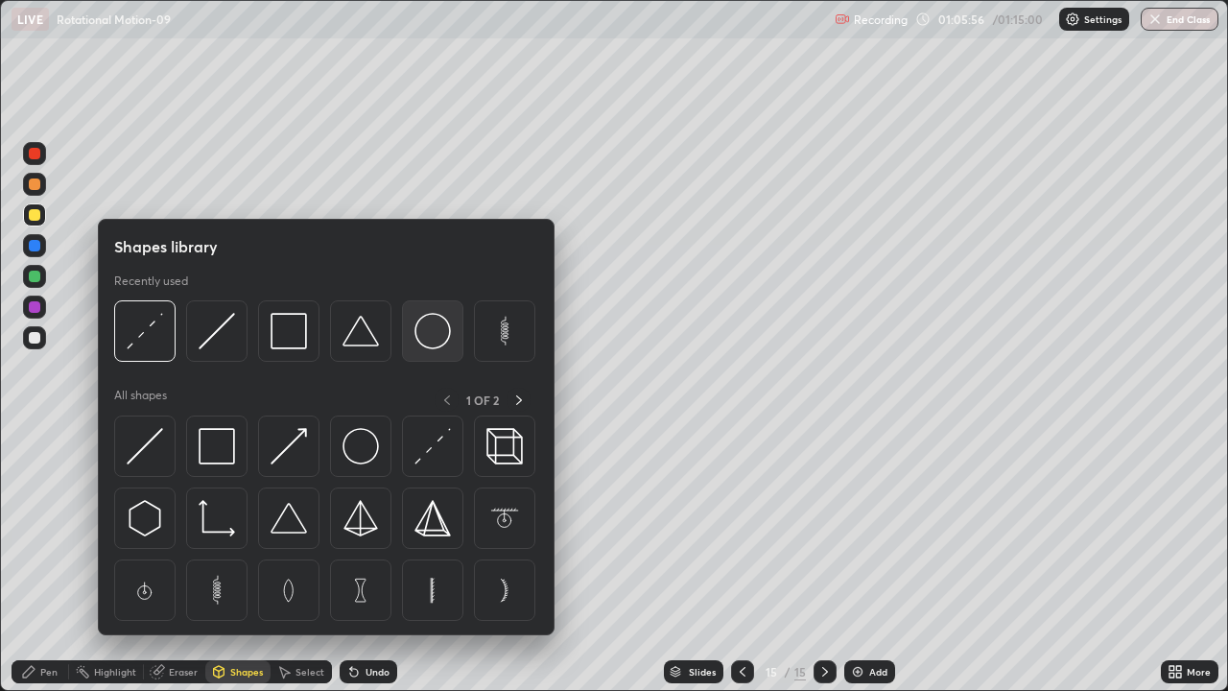
click at [427, 341] on img at bounding box center [432, 331] width 36 height 36
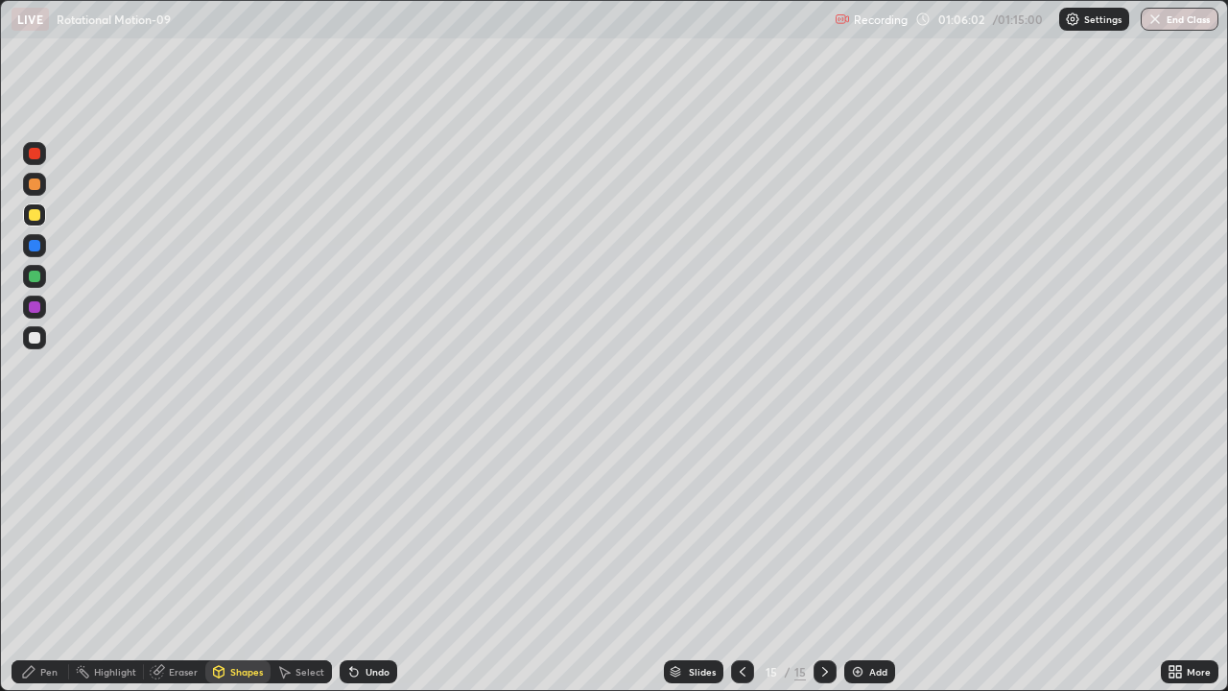
click at [250, 560] on div "Shapes" at bounding box center [246, 672] width 33 height 10
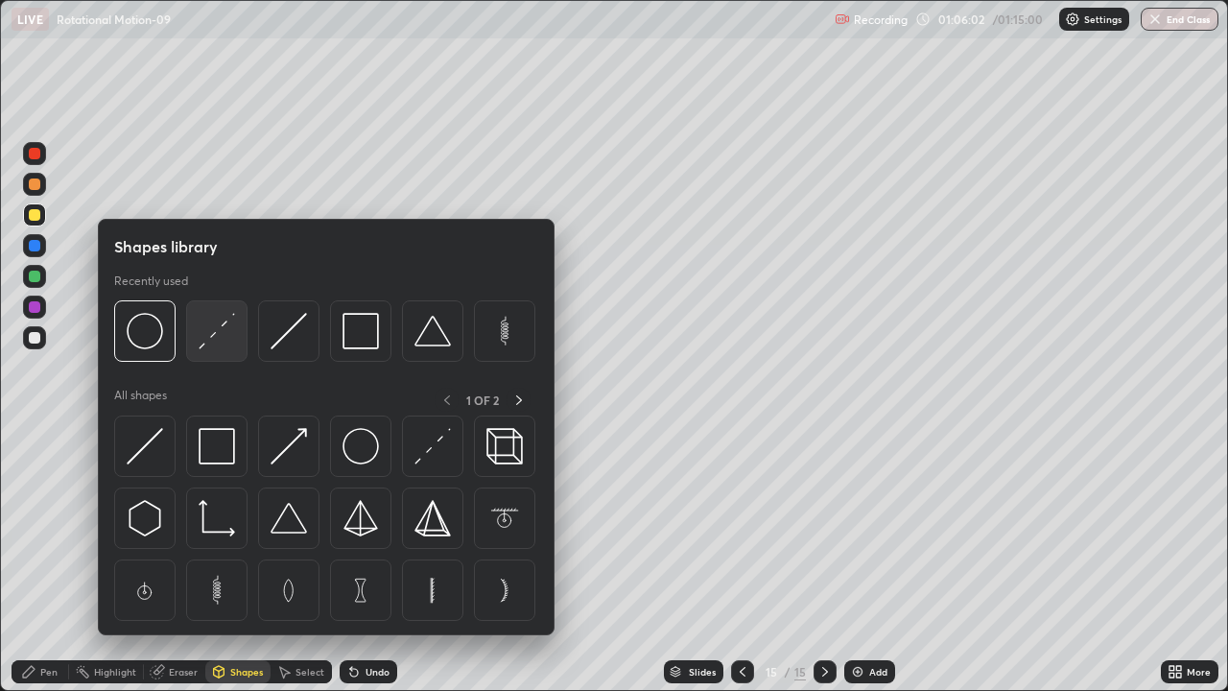
click at [220, 340] on img at bounding box center [217, 331] width 36 height 36
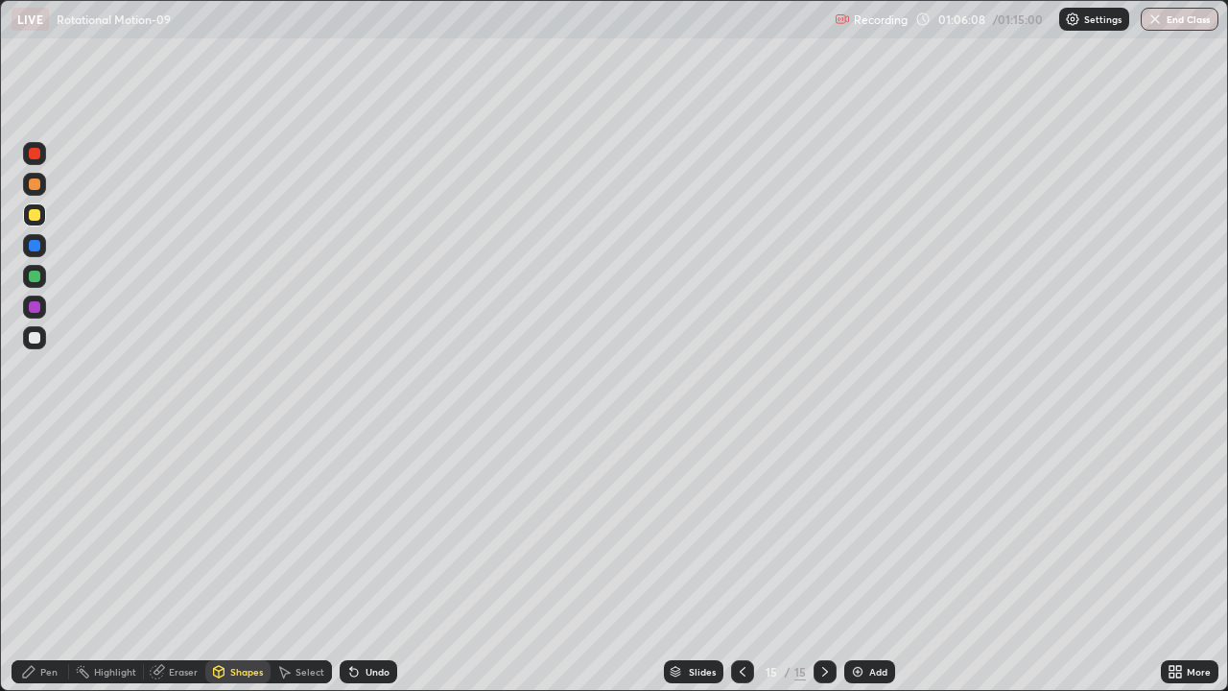
click at [58, 560] on div "Pen" at bounding box center [41, 671] width 58 height 23
click at [41, 337] on div at bounding box center [34, 337] width 23 height 23
click at [37, 215] on div at bounding box center [35, 215] width 12 height 12
click at [882, 560] on div "Add" at bounding box center [869, 671] width 51 height 23
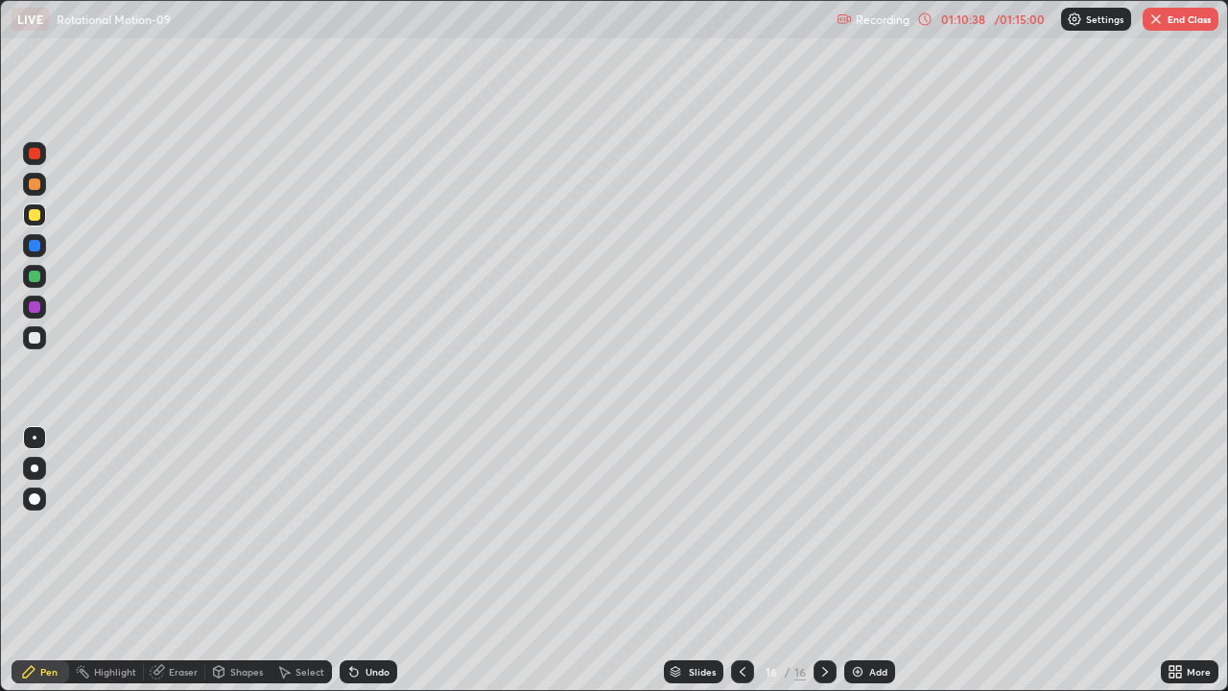
click at [1194, 27] on button "End Class" at bounding box center [1181, 19] width 76 height 23
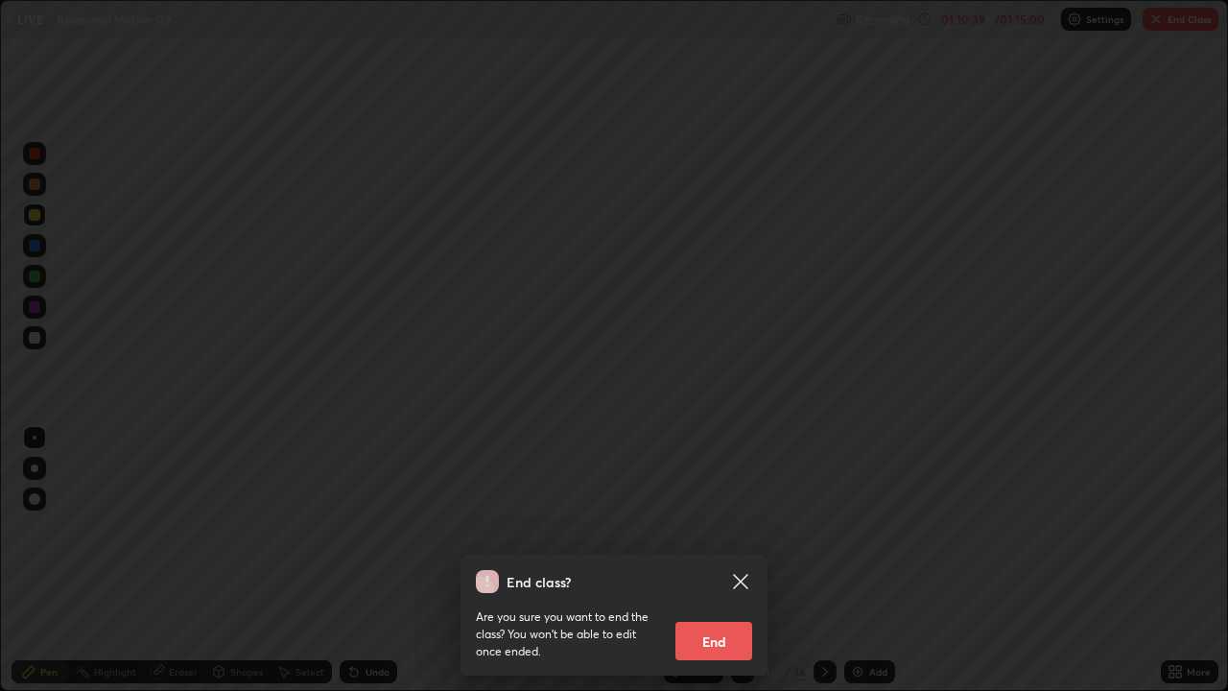
click at [725, 560] on button "End" at bounding box center [713, 641] width 77 height 38
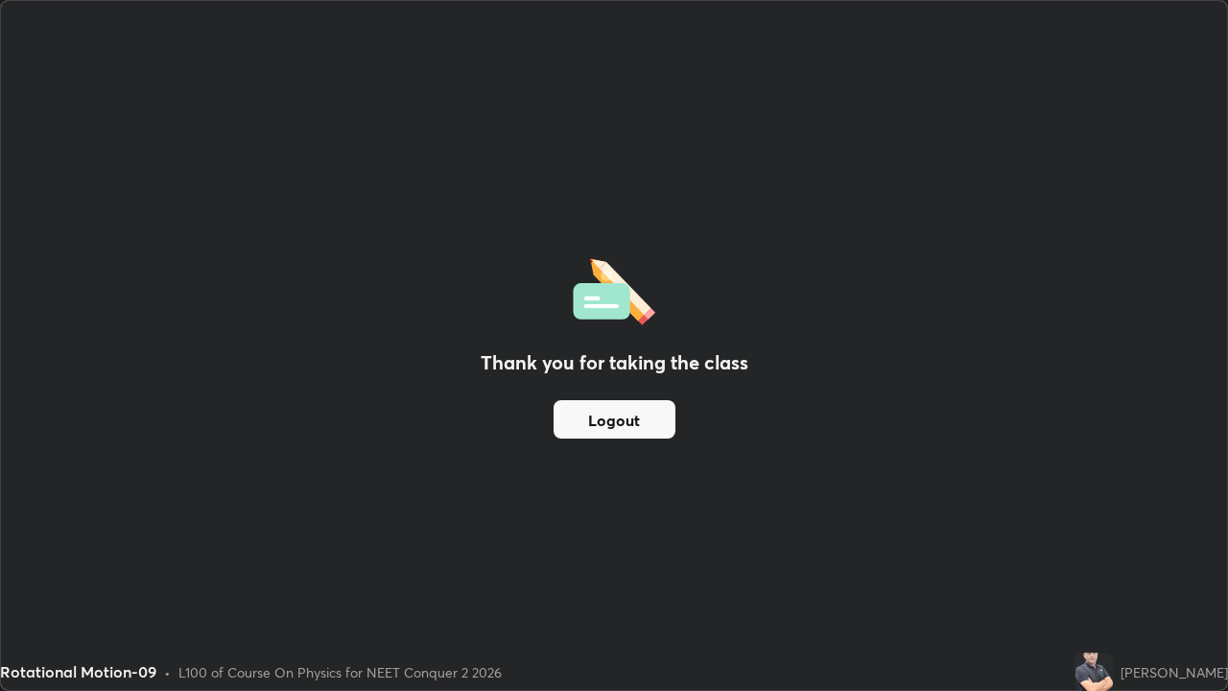
click at [651, 427] on button "Logout" at bounding box center [615, 419] width 122 height 38
click at [651, 426] on button "Logout" at bounding box center [615, 419] width 122 height 38
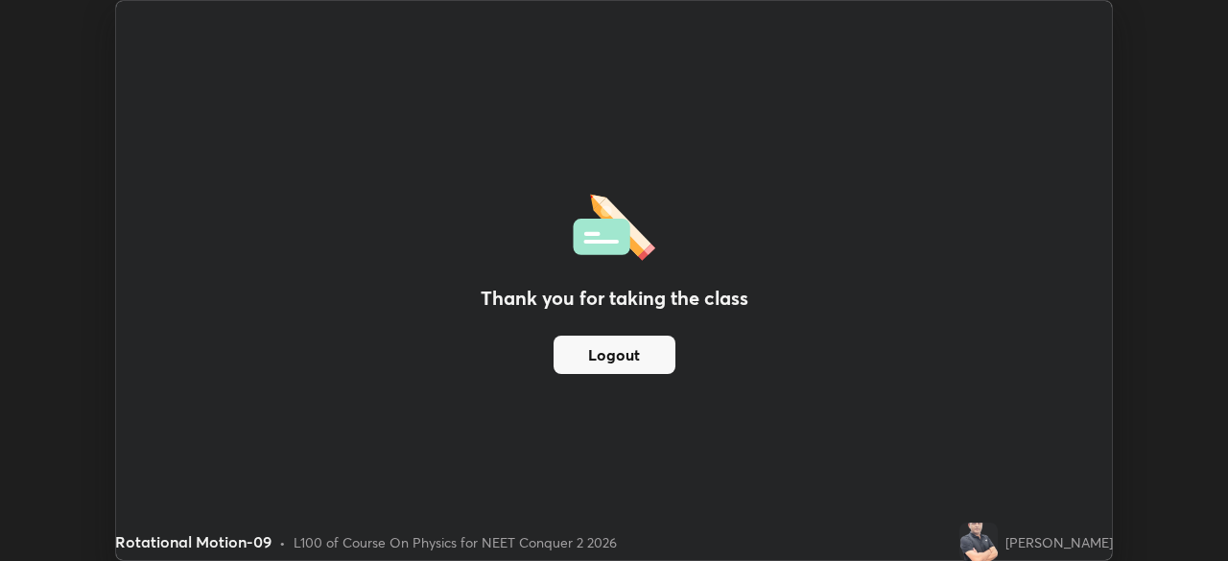
scroll to position [95374, 94708]
